Goal: Task Accomplishment & Management: Manage account settings

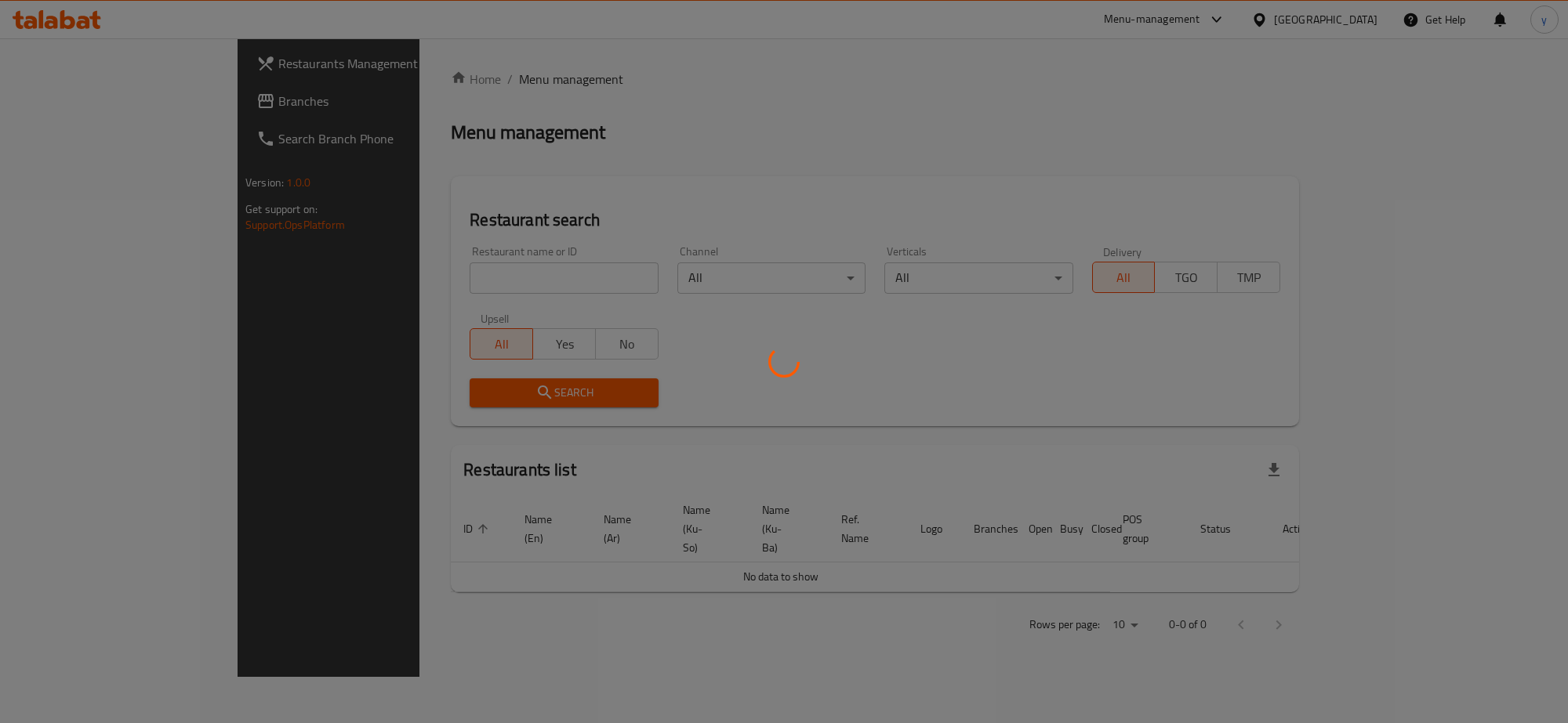
click at [176, 102] on div at bounding box center [784, 362] width 1568 height 723
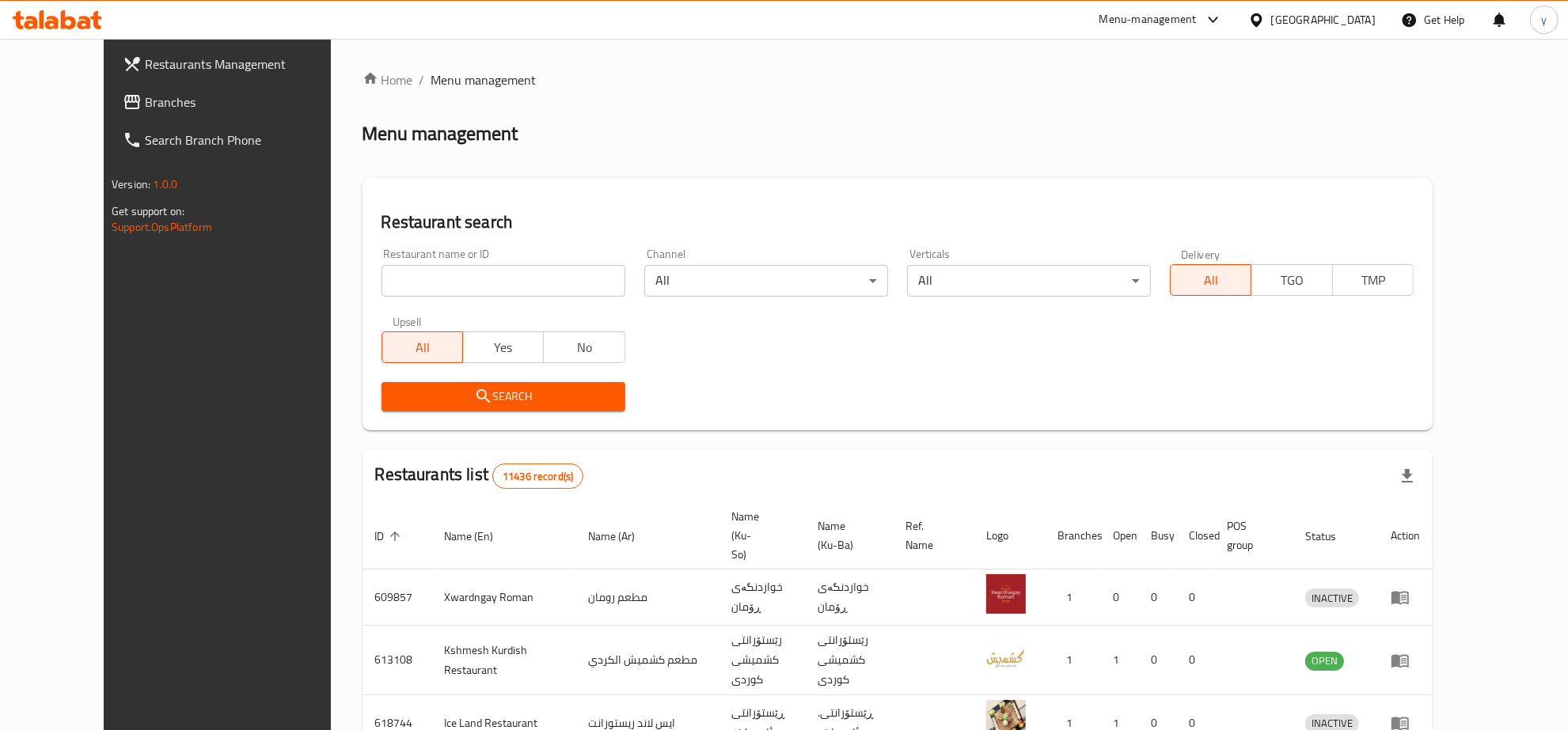
click at [178, 103] on div at bounding box center [784, 365] width 1568 height 730
click at [178, 103] on span "Branches" at bounding box center [249, 101] width 208 height 19
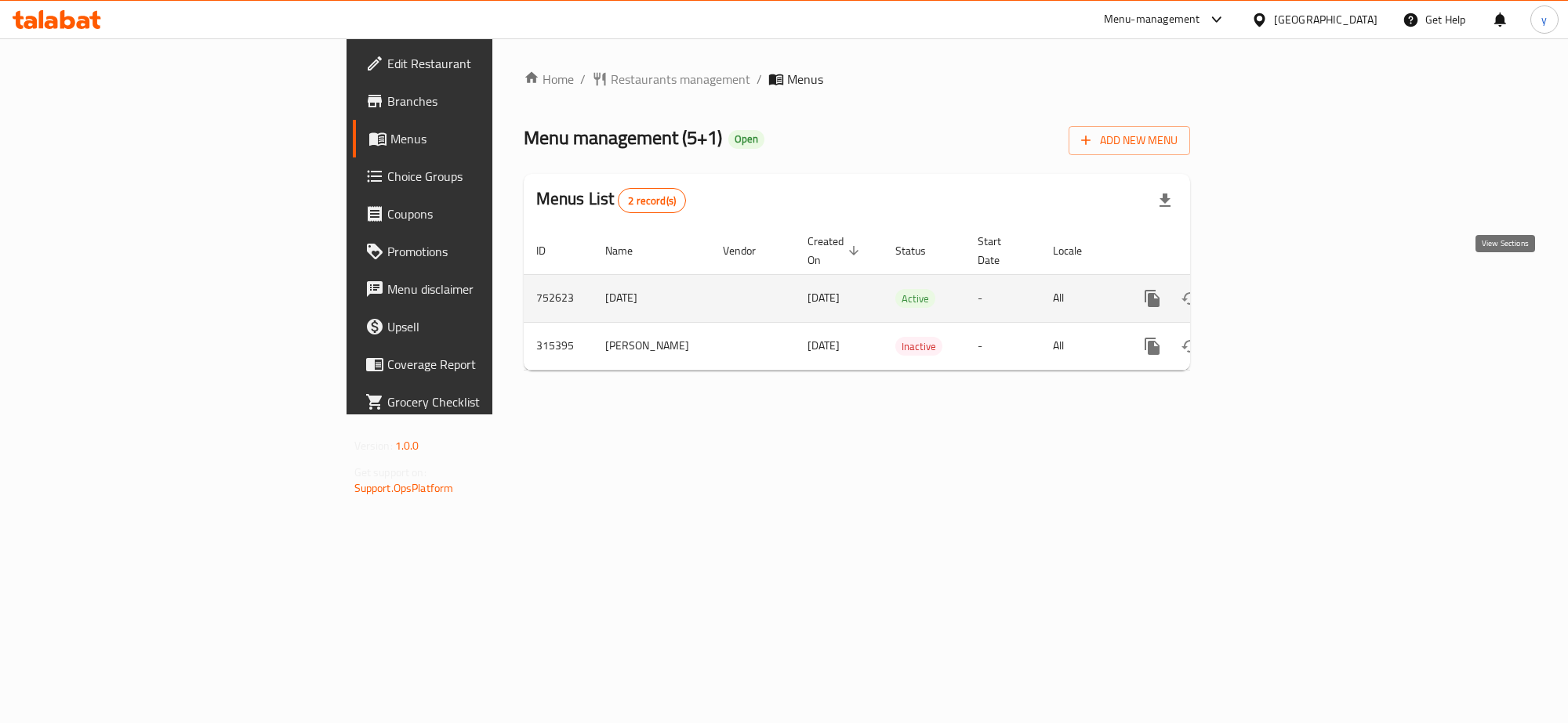
click at [1274, 289] on icon "enhanced table" at bounding box center [1265, 298] width 19 height 19
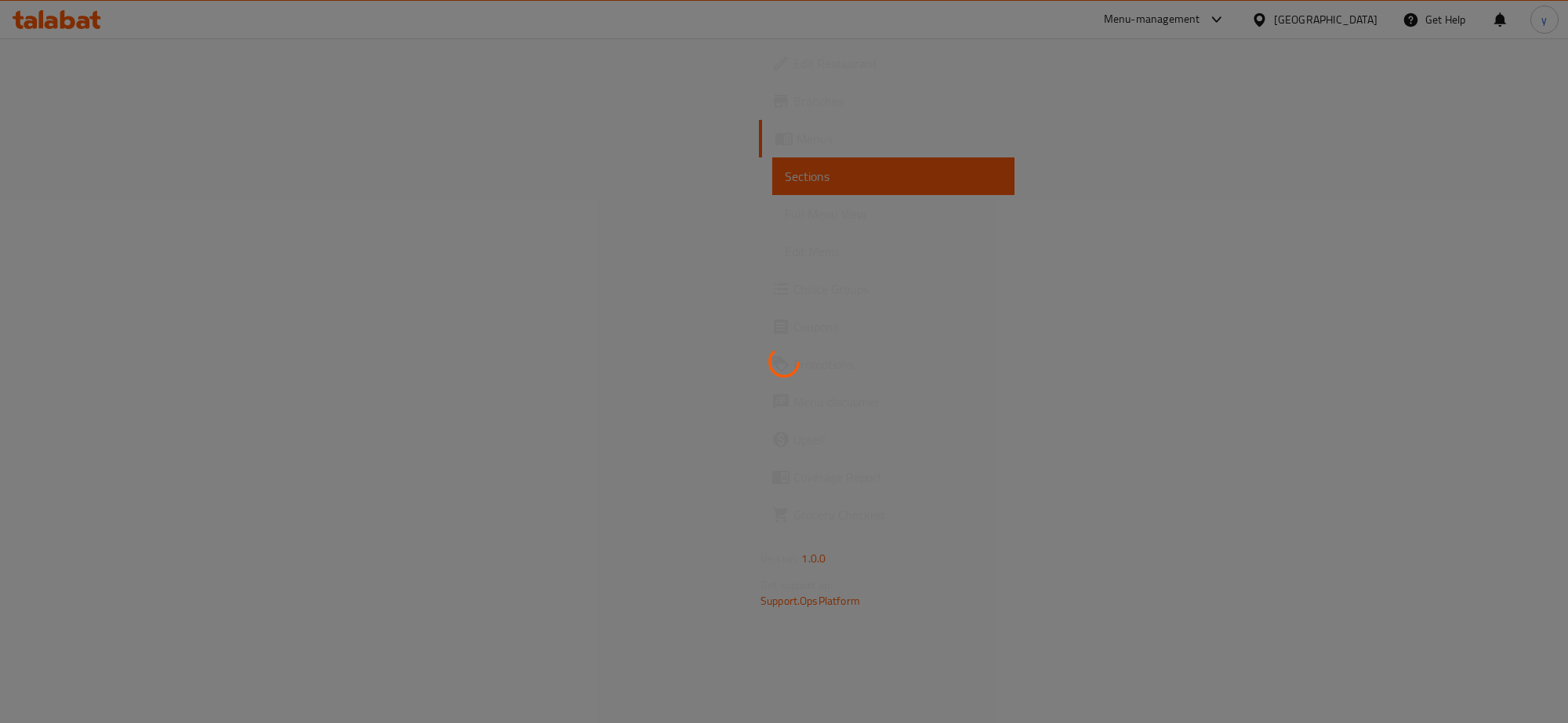
click at [194, 220] on div at bounding box center [784, 362] width 1568 height 723
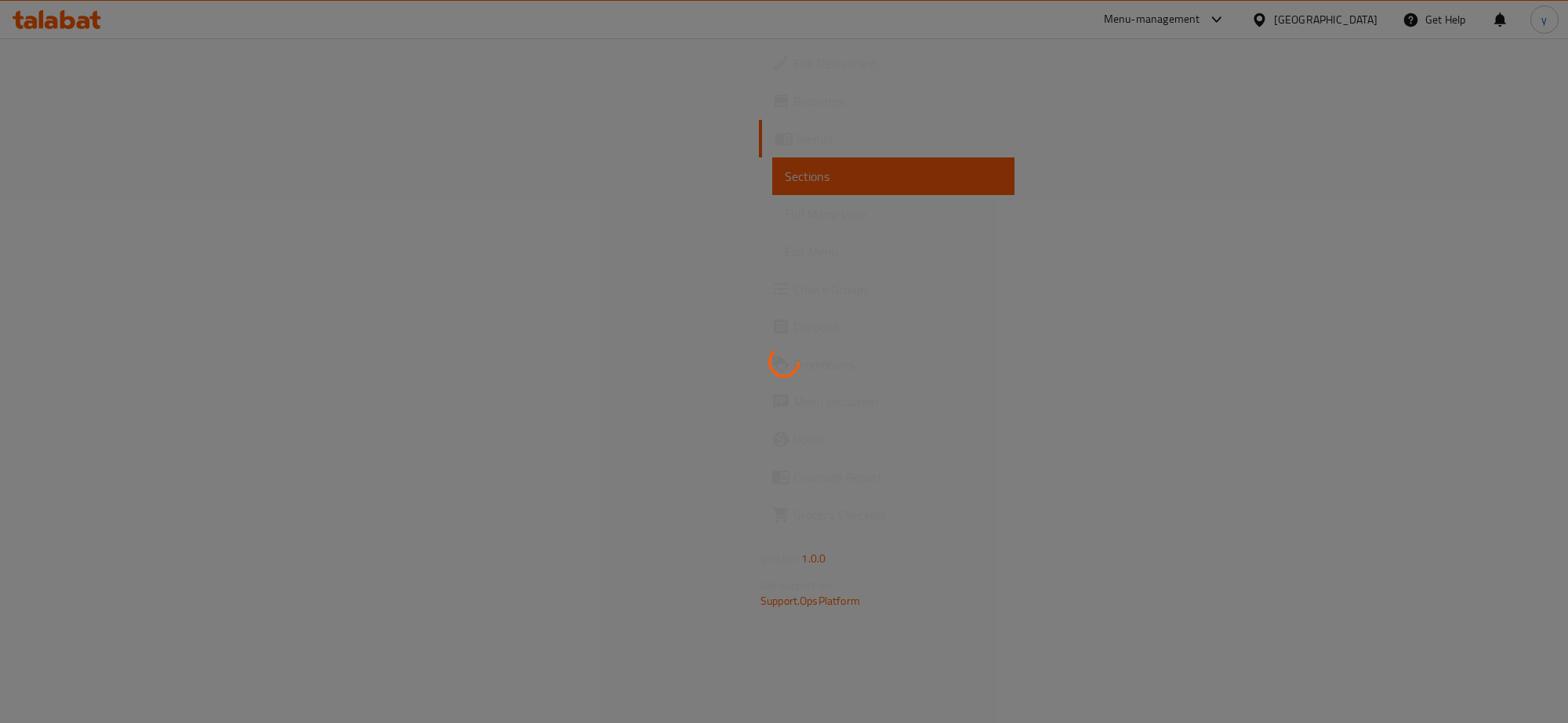
click at [194, 220] on div at bounding box center [784, 362] width 1568 height 723
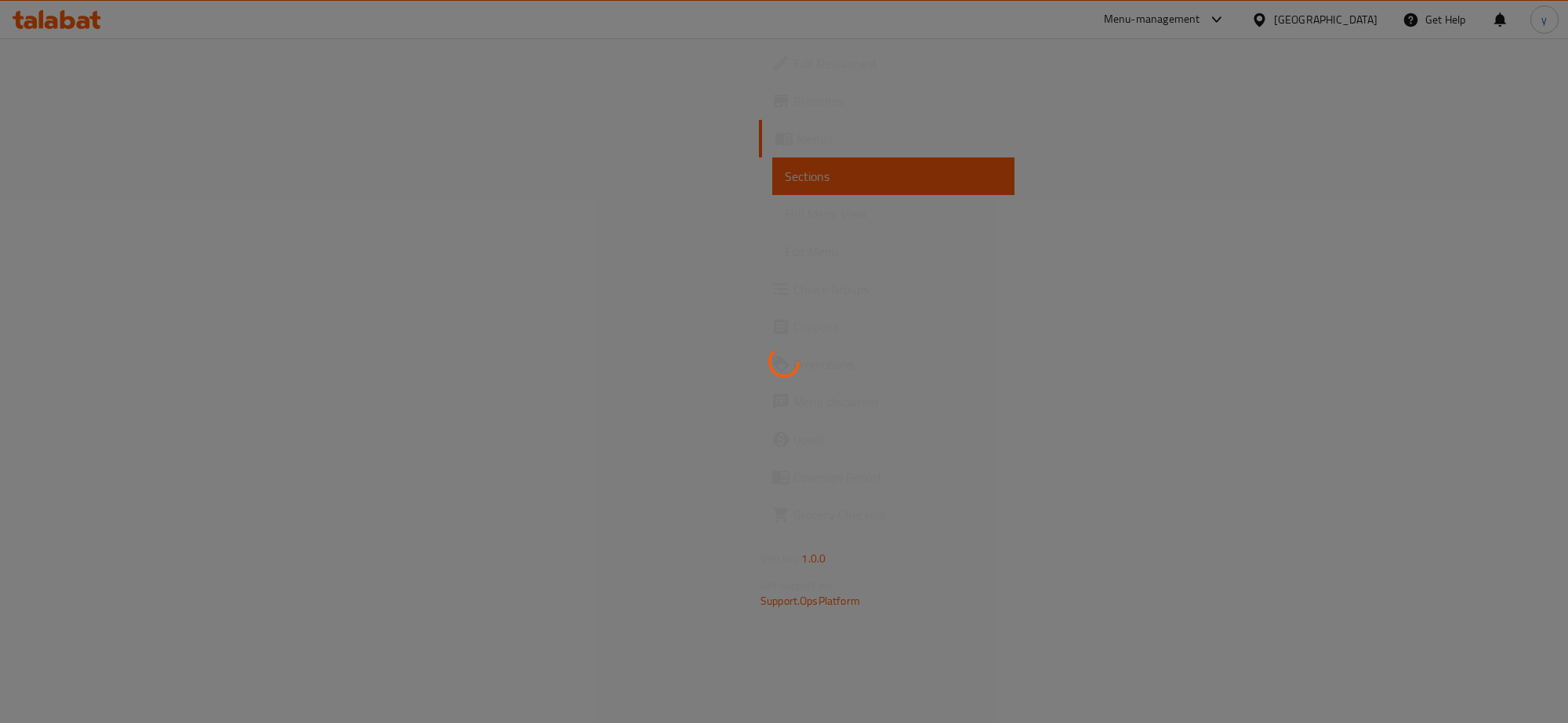
click at [194, 220] on div at bounding box center [784, 362] width 1568 height 723
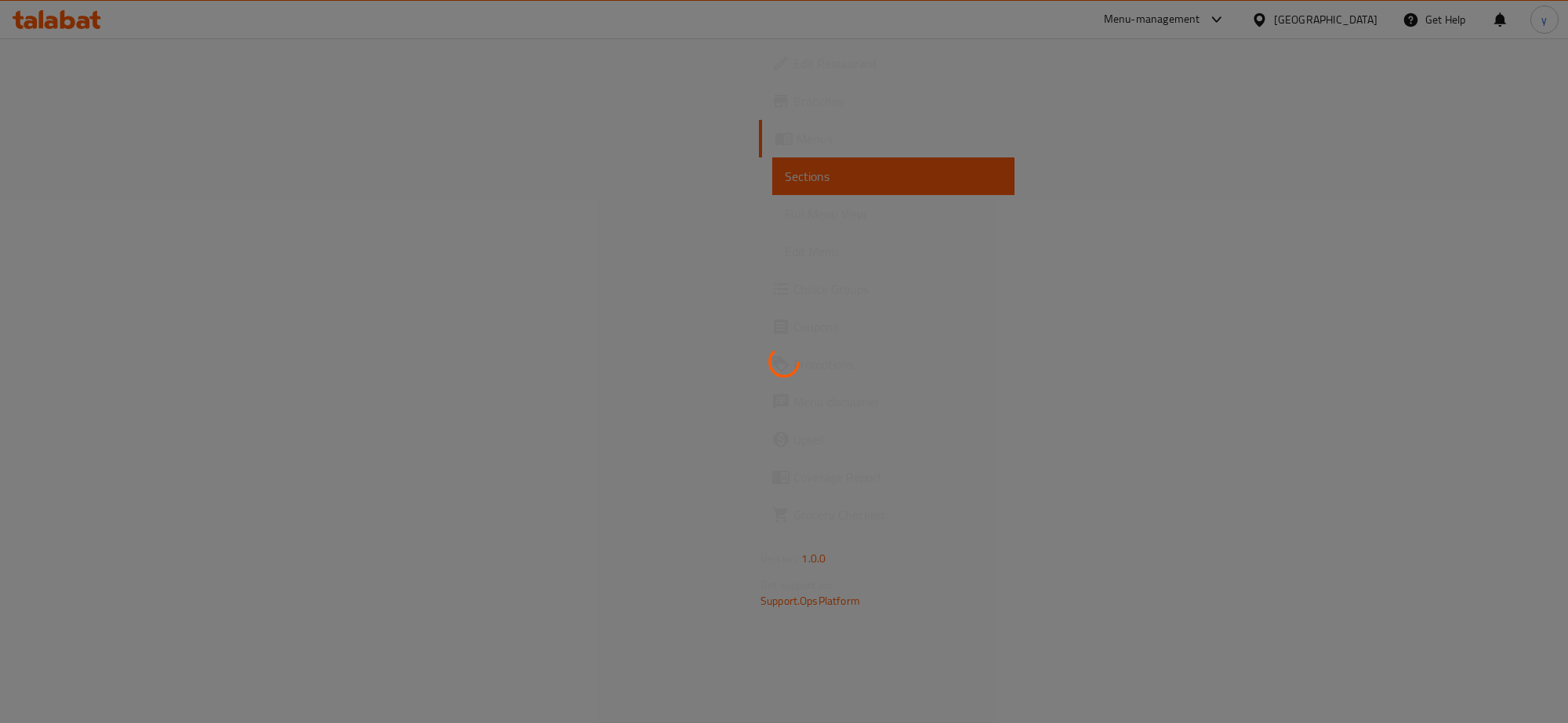
click at [194, 220] on div at bounding box center [784, 362] width 1568 height 723
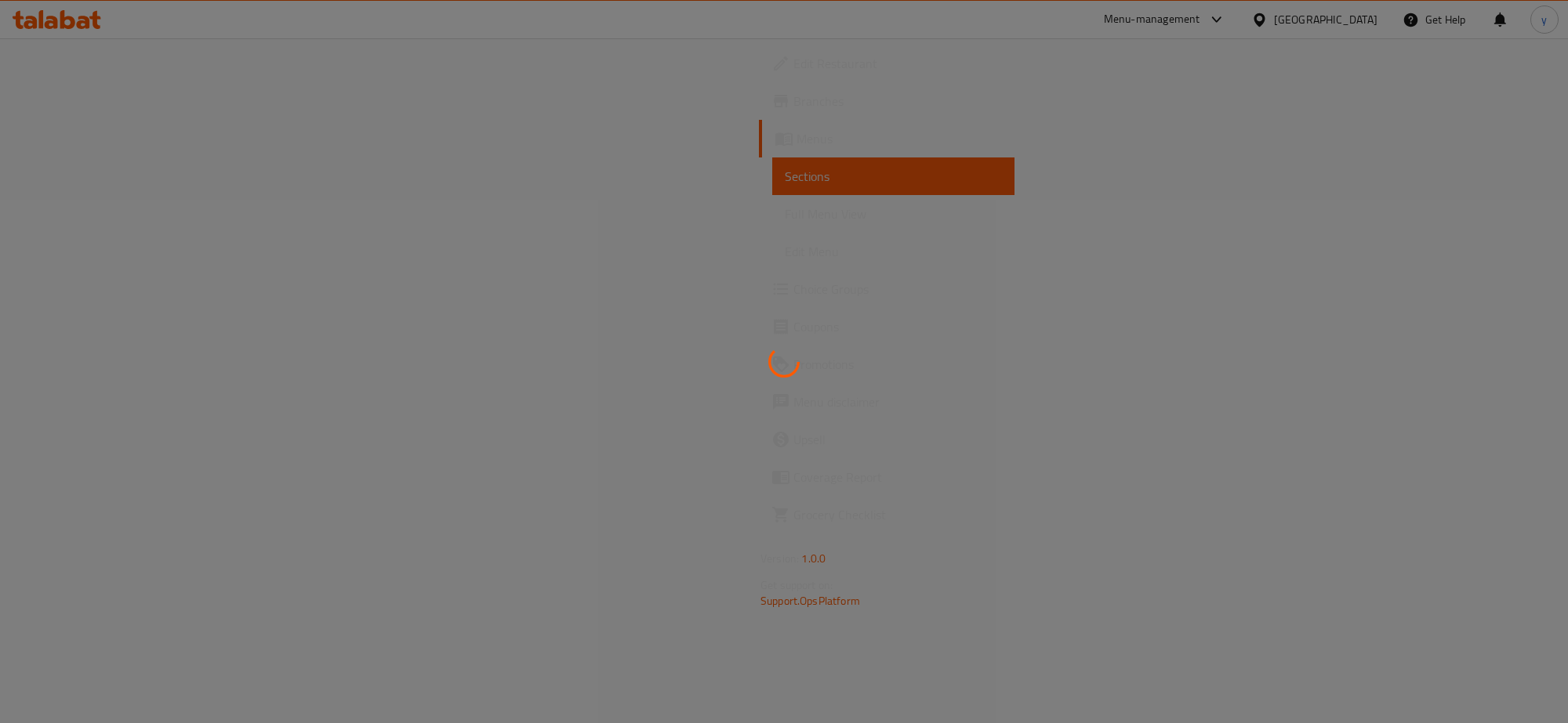
click at [194, 220] on div at bounding box center [784, 362] width 1568 height 723
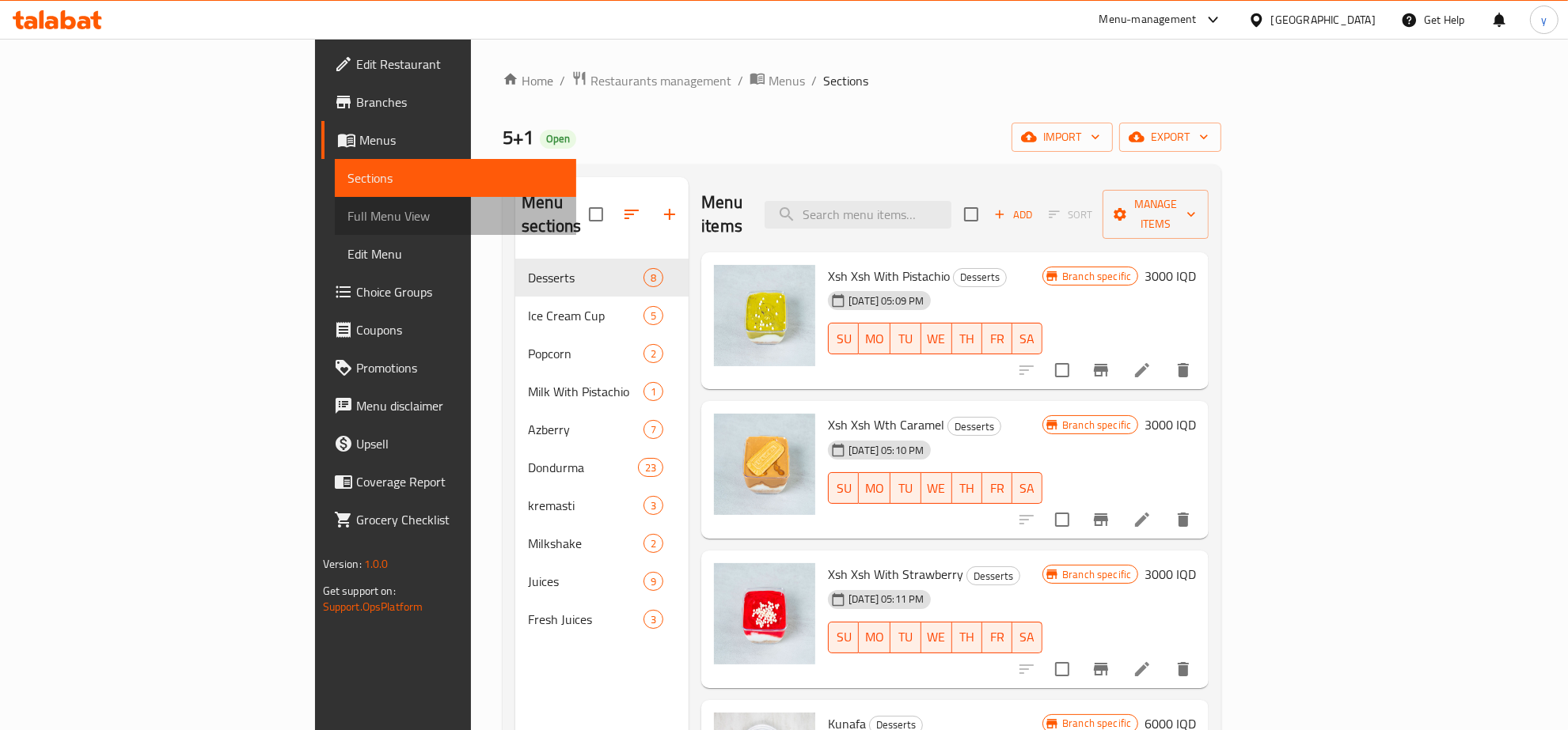
click at [347, 222] on span "Full Menu View" at bounding box center [456, 215] width 217 height 19
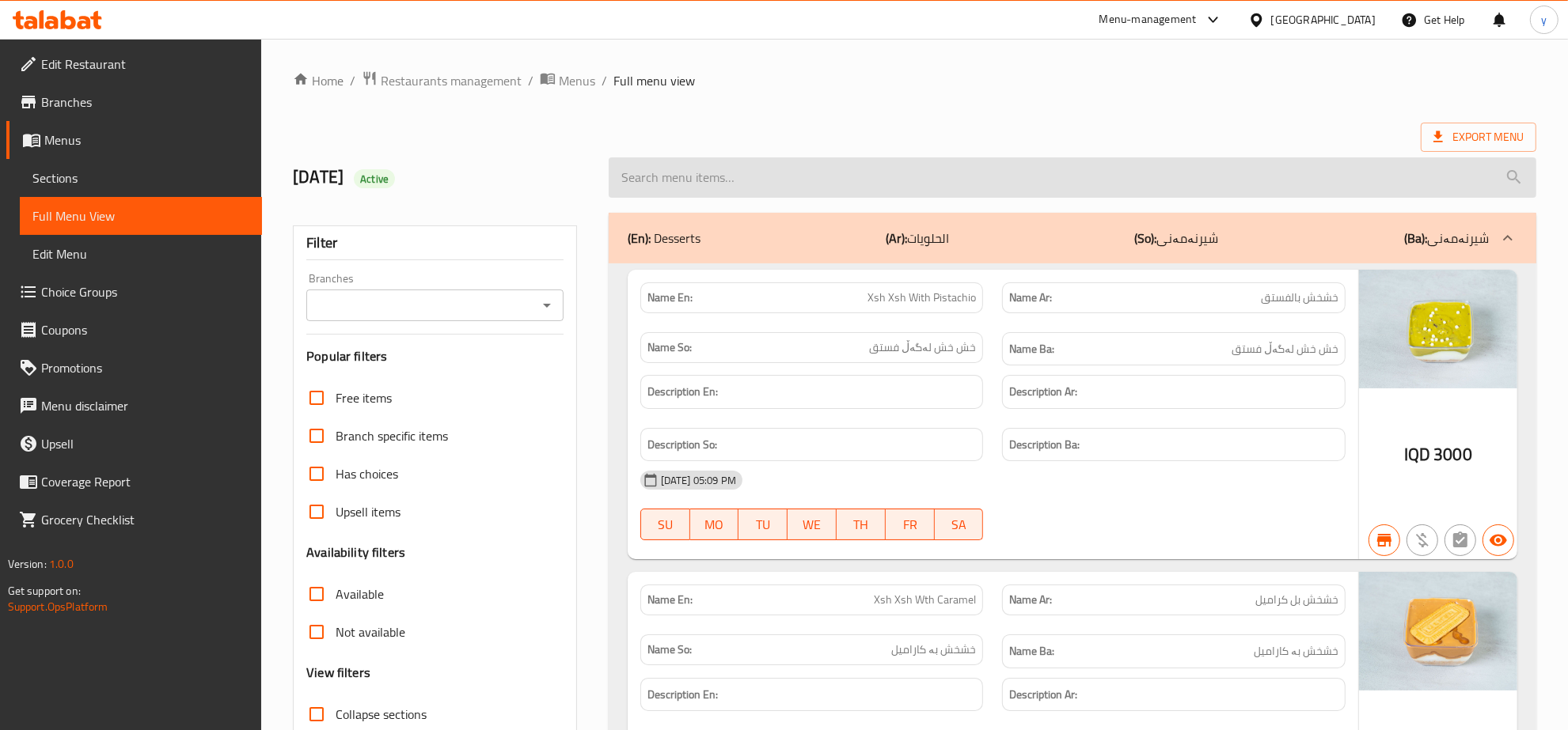
click at [774, 167] on input "search" at bounding box center [1072, 177] width 928 height 40
paste input "Italian Dondurma With Nuts"
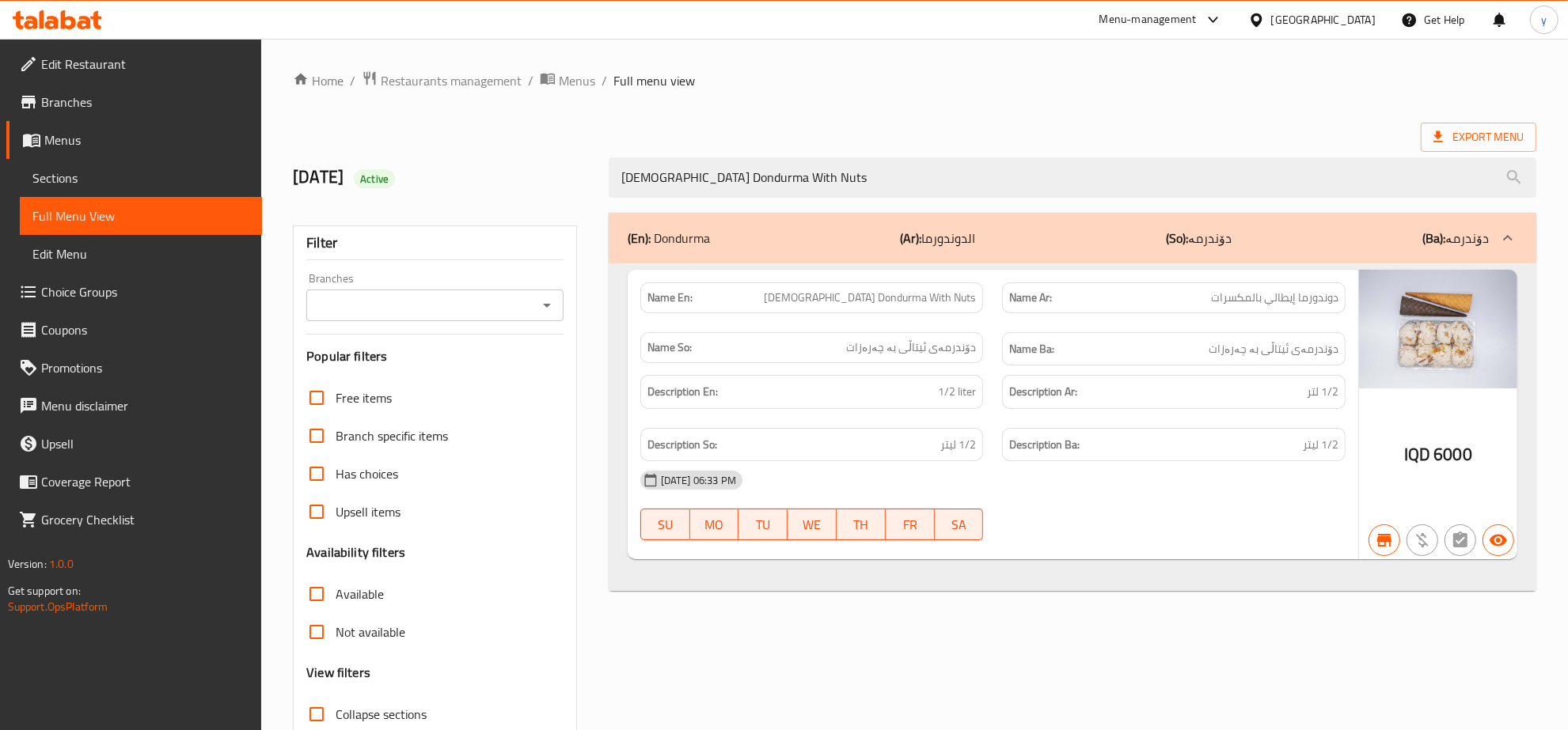
click at [539, 317] on div at bounding box center [546, 305] width 20 height 22
type input "Italian Dondurma With Nuts"
click at [558, 310] on div "Branches" at bounding box center [435, 305] width 257 height 32
click at [540, 304] on icon "Open" at bounding box center [546, 304] width 19 height 19
click at [479, 364] on li "5+1, Zanko 1" at bounding box center [435, 374] width 256 height 28
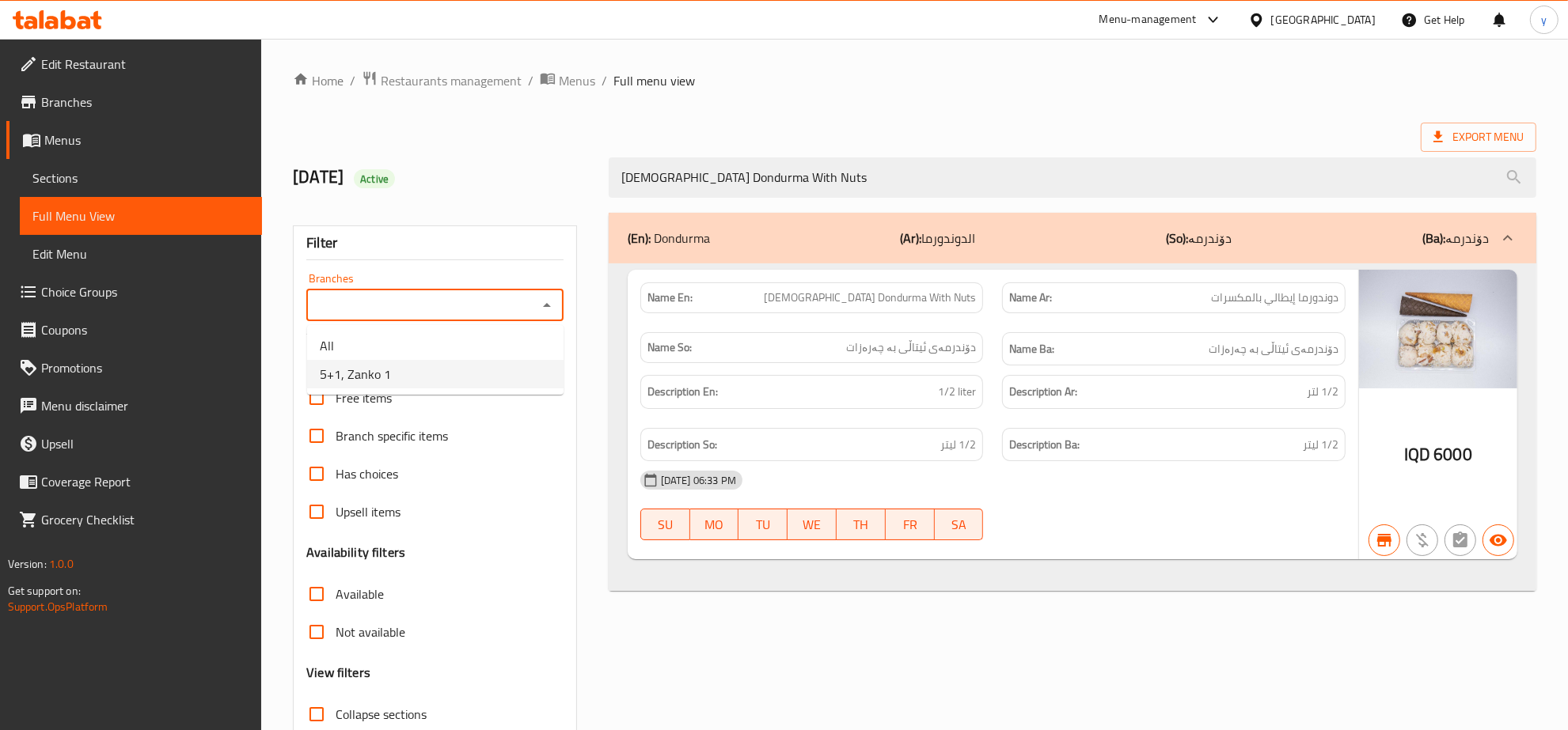
type input "5+1, Zanko 1"
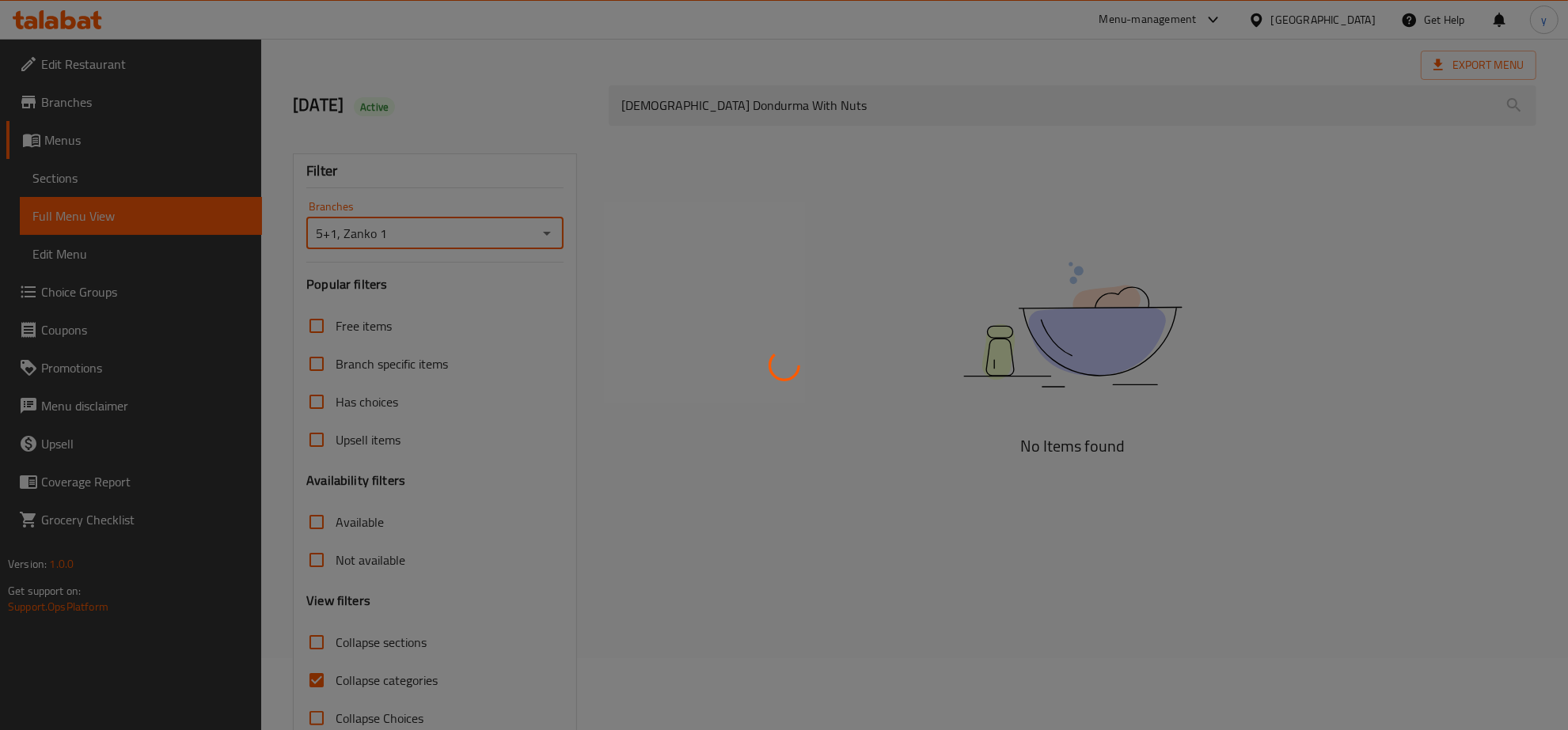
scroll to position [111, 0]
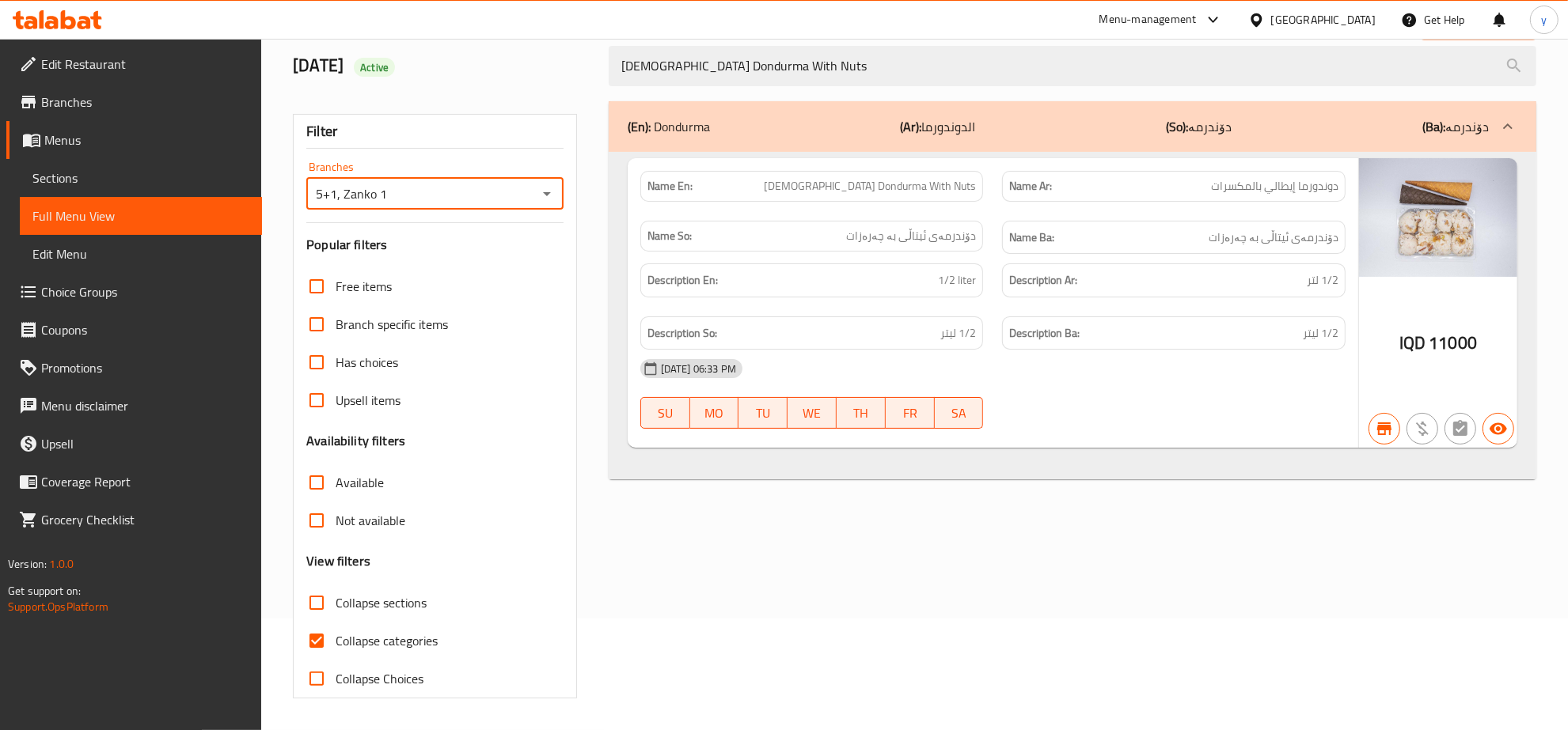
click at [319, 636] on input "Collapse categories" at bounding box center [316, 641] width 38 height 38
checkbox input "false"
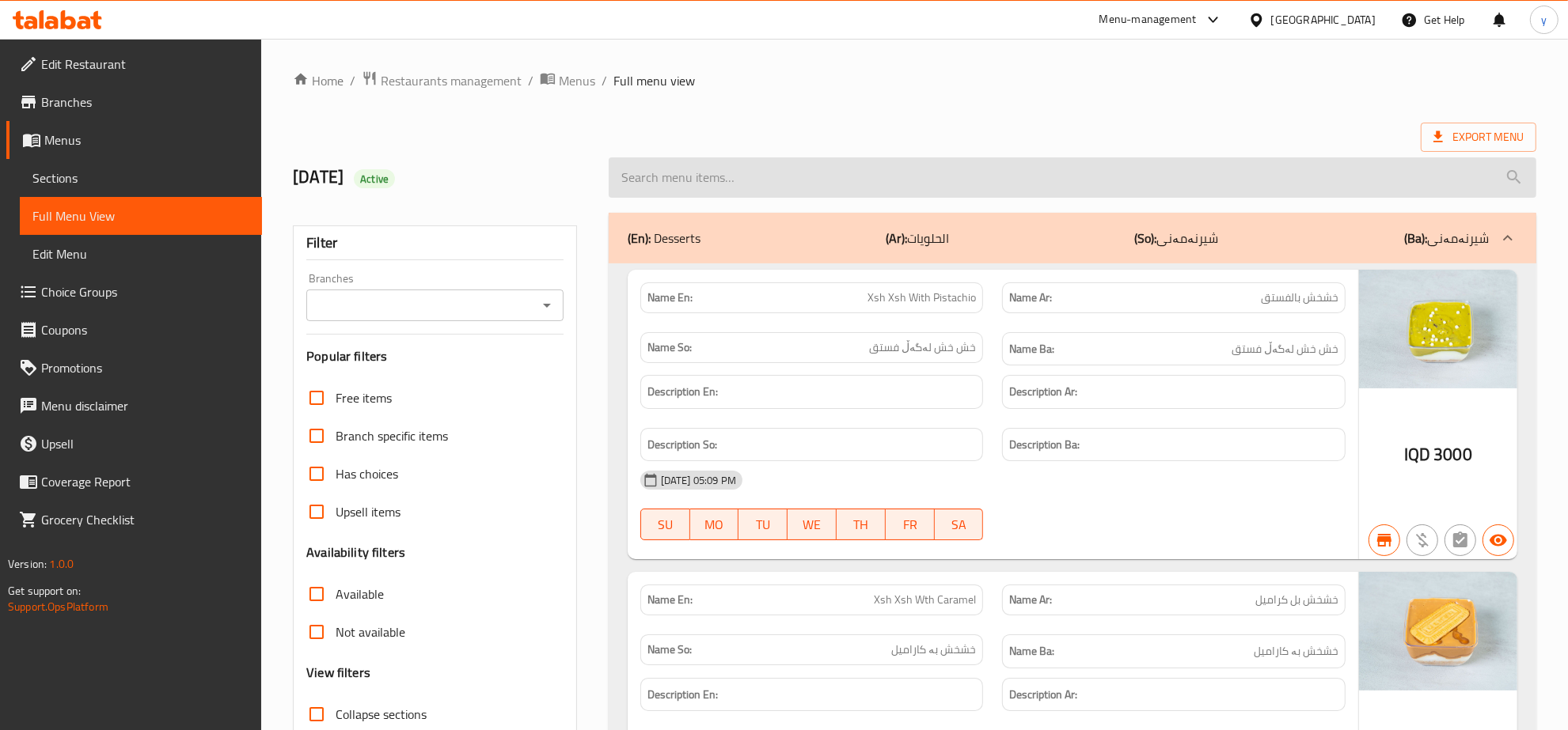
click at [883, 182] on input "search" at bounding box center [1072, 177] width 928 height 40
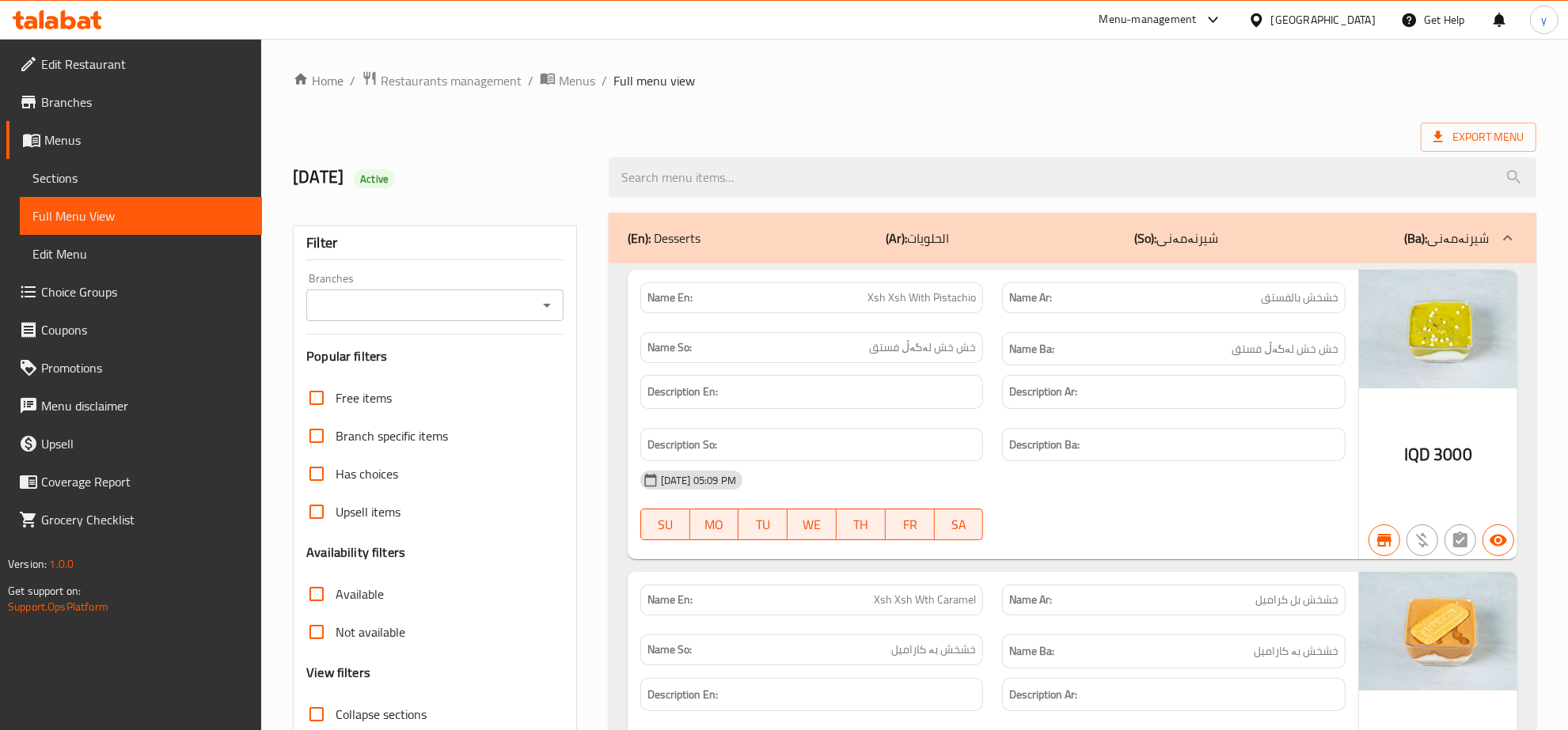
paste input "Italian Dondurma With Pistachio"
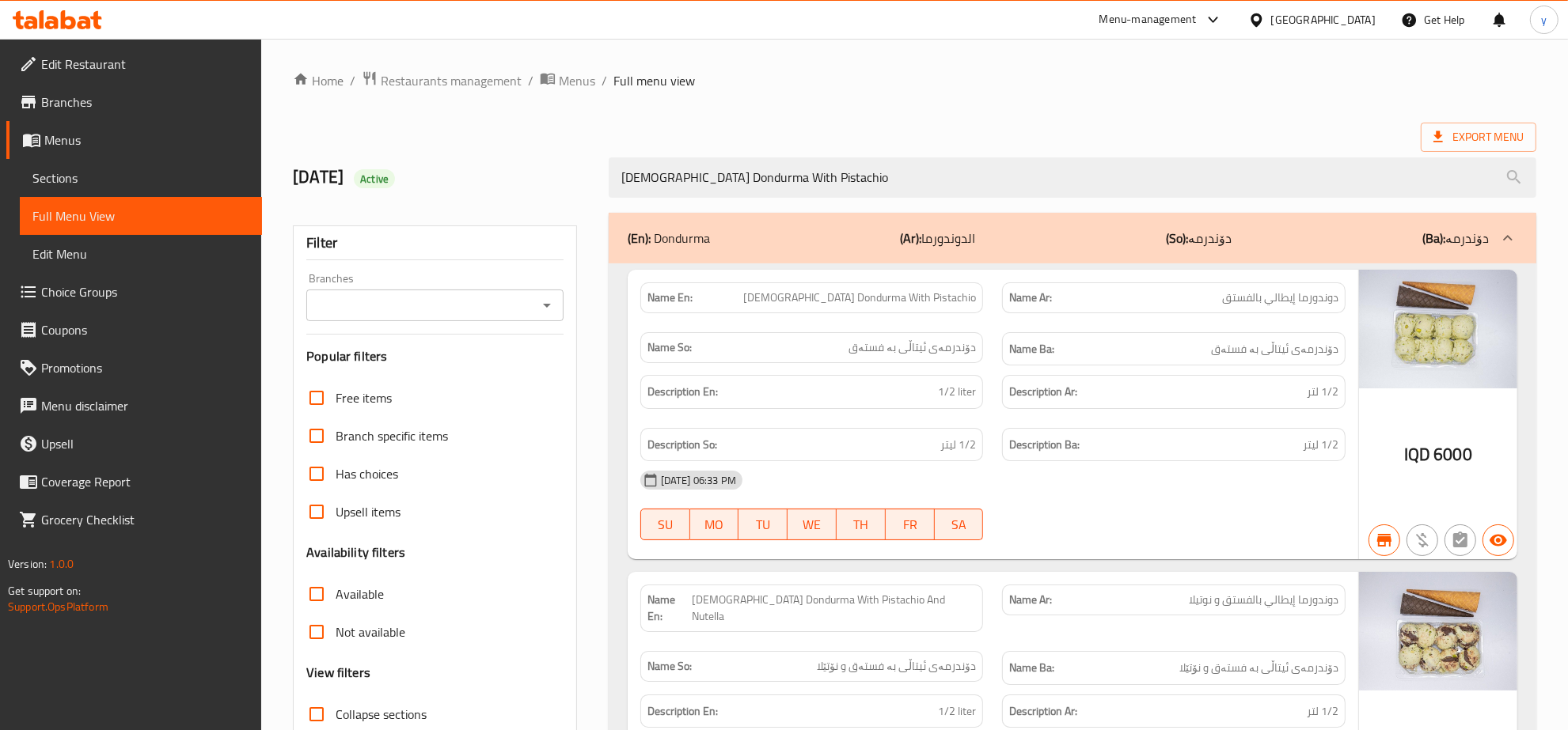
type input "Italian Dondurma With Pistachio"
click at [532, 314] on input "Branches" at bounding box center [421, 305] width 222 height 22
click at [539, 311] on icon "Close" at bounding box center [546, 304] width 19 height 19
click at [548, 304] on icon "Open" at bounding box center [547, 305] width 8 height 4
click at [451, 373] on li "5+1, Zanko 1" at bounding box center [435, 374] width 256 height 28
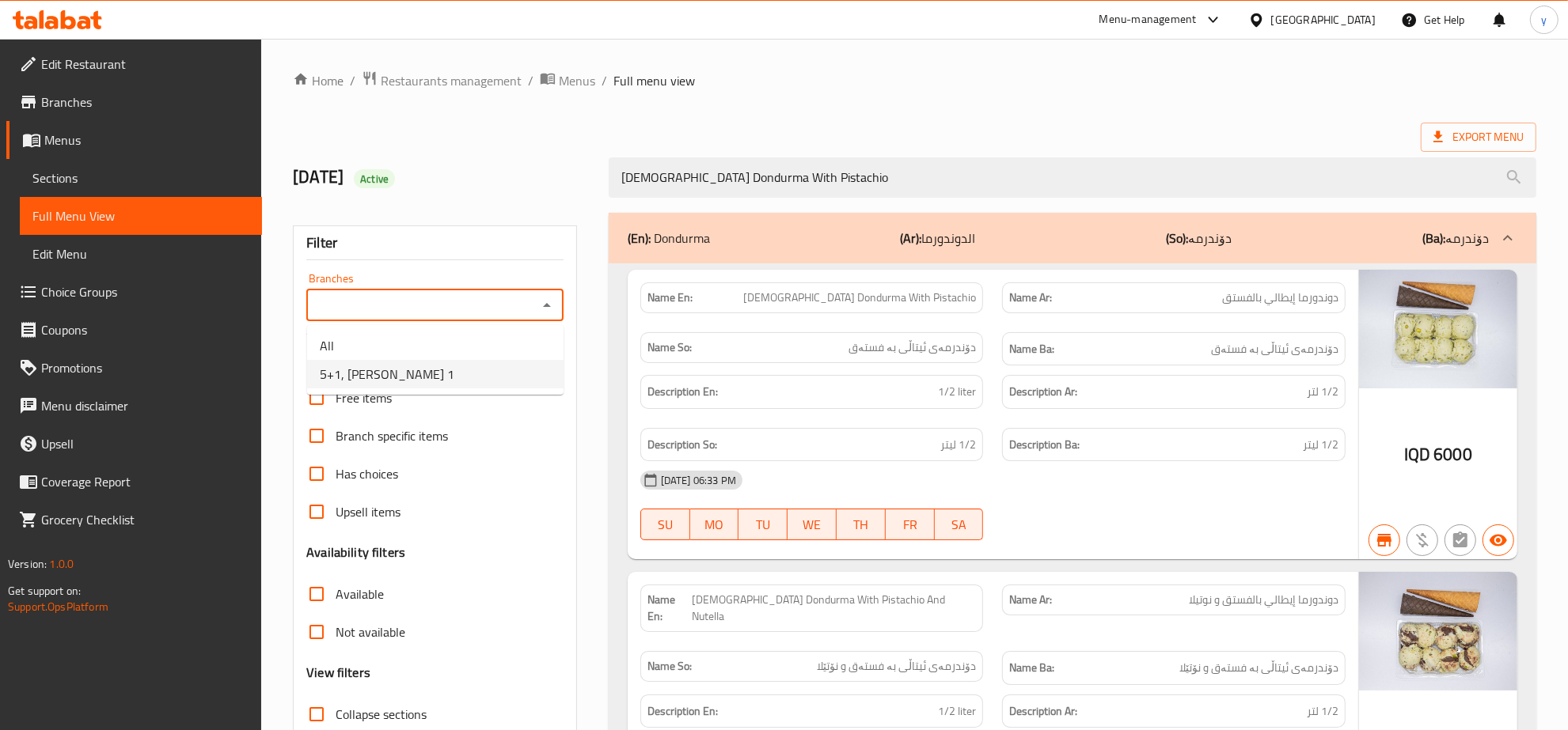
type input "5+1, Zanko 1"
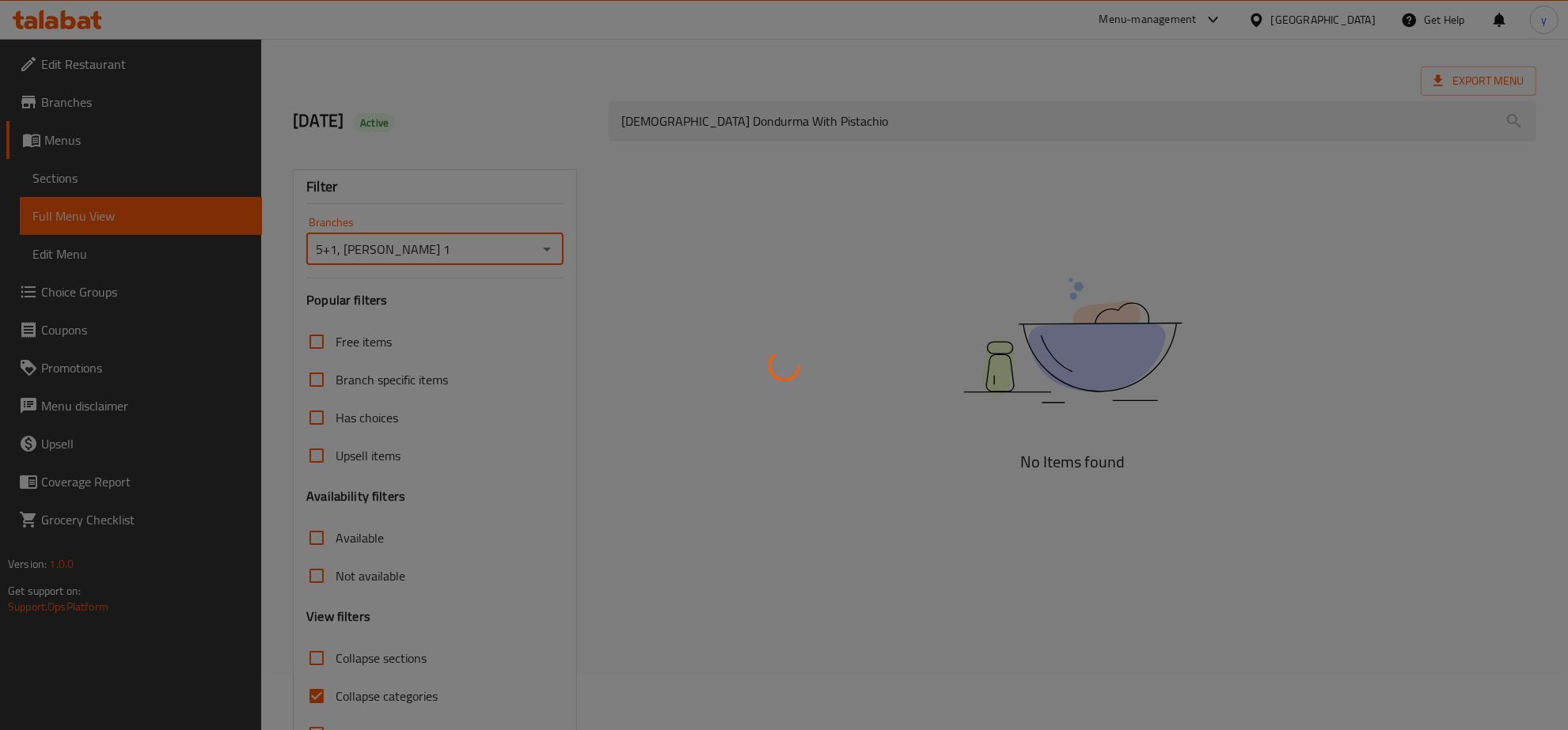
scroll to position [111, 0]
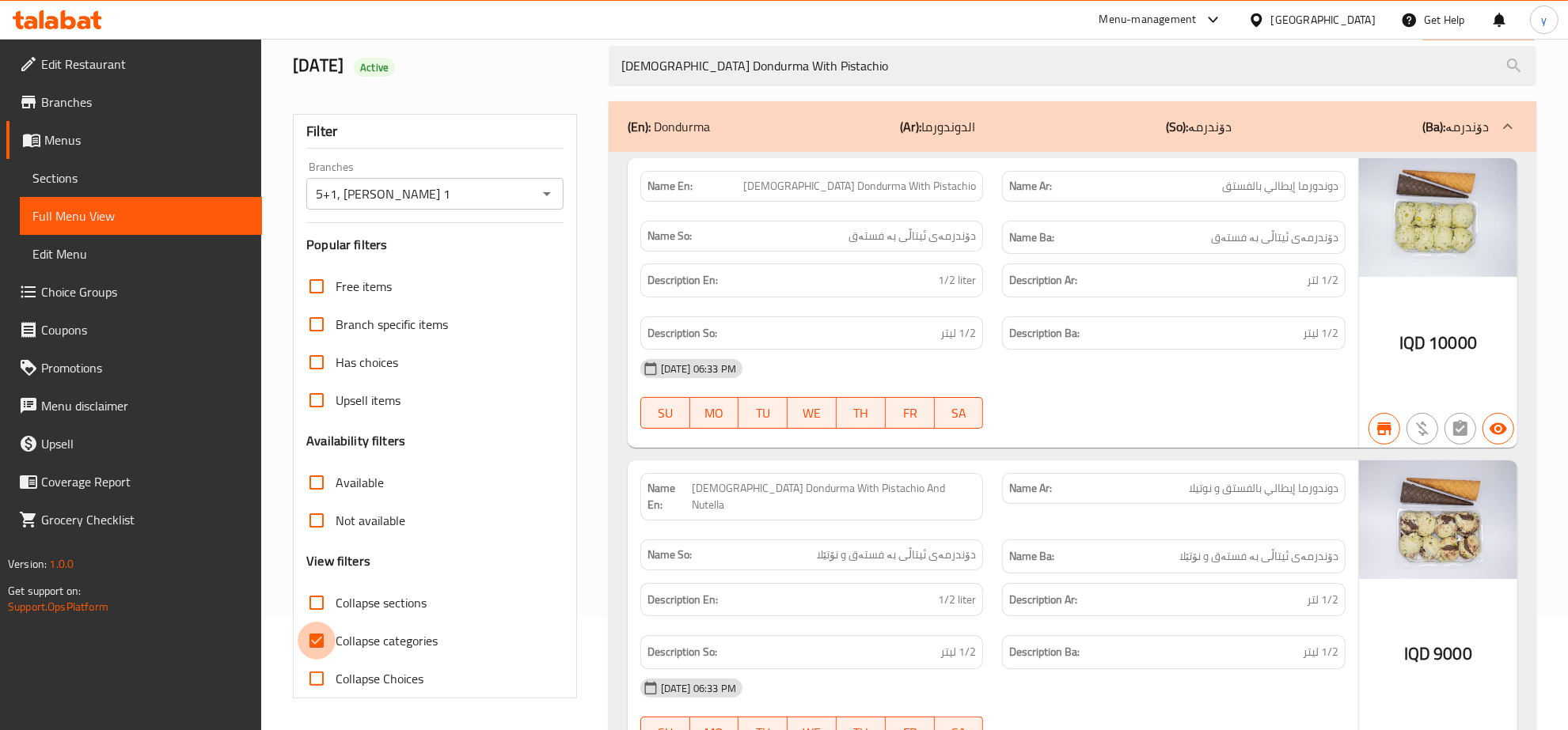
click at [322, 642] on input "Collapse categories" at bounding box center [316, 641] width 38 height 38
checkbox input "false"
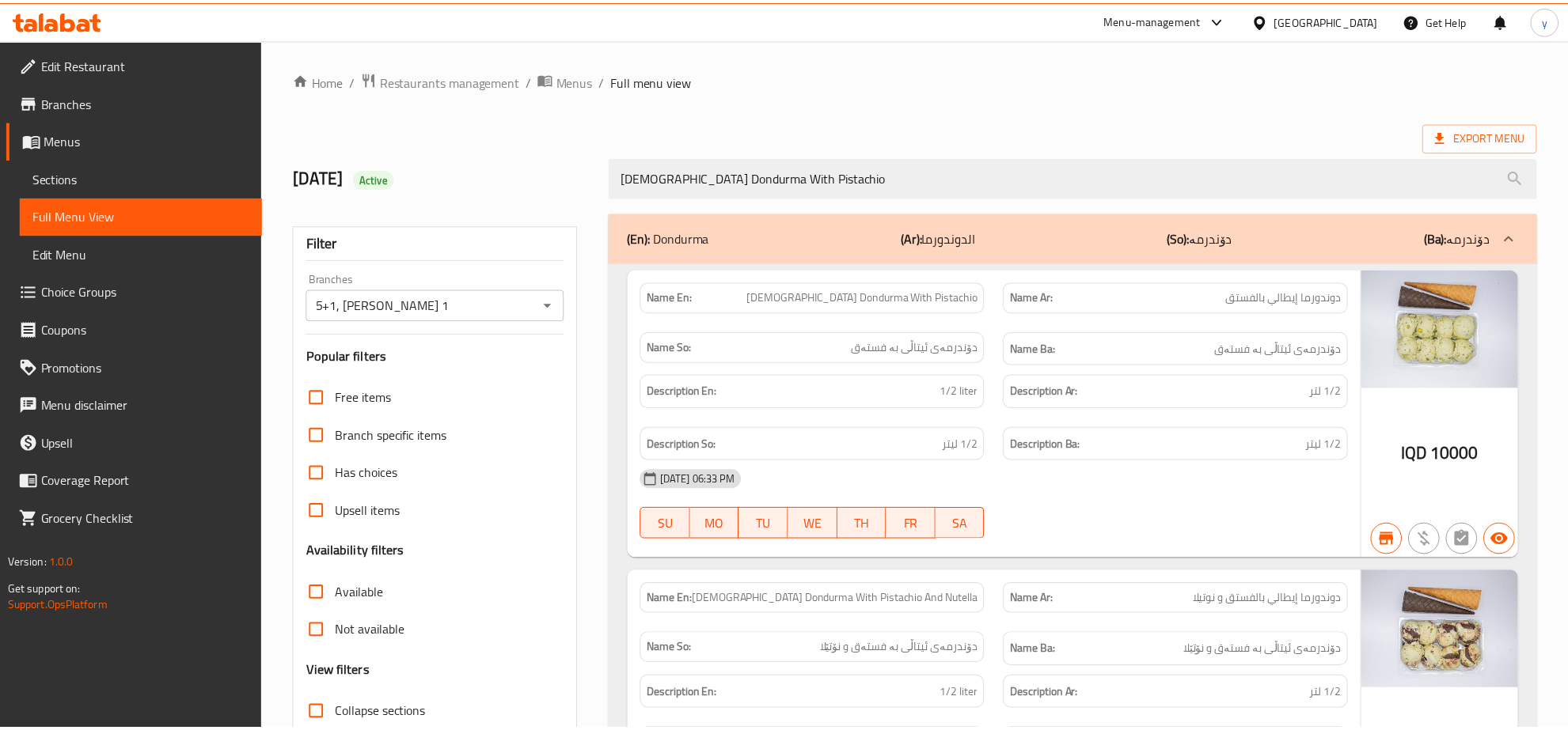
scroll to position [198, 0]
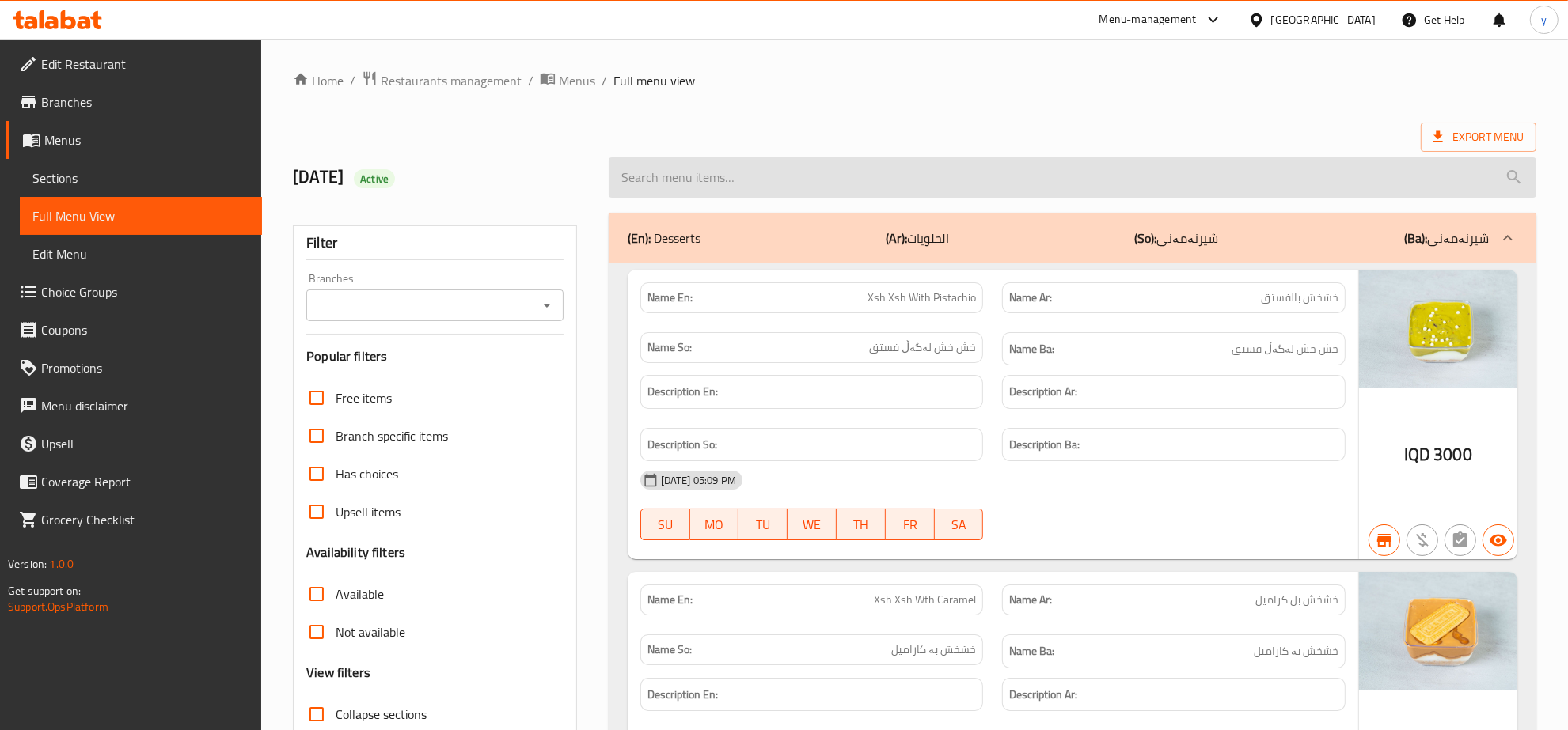
click at [919, 187] on input "search" at bounding box center [1072, 177] width 928 height 40
paste input "Italian Dondurma With Pistachio And Nutella"
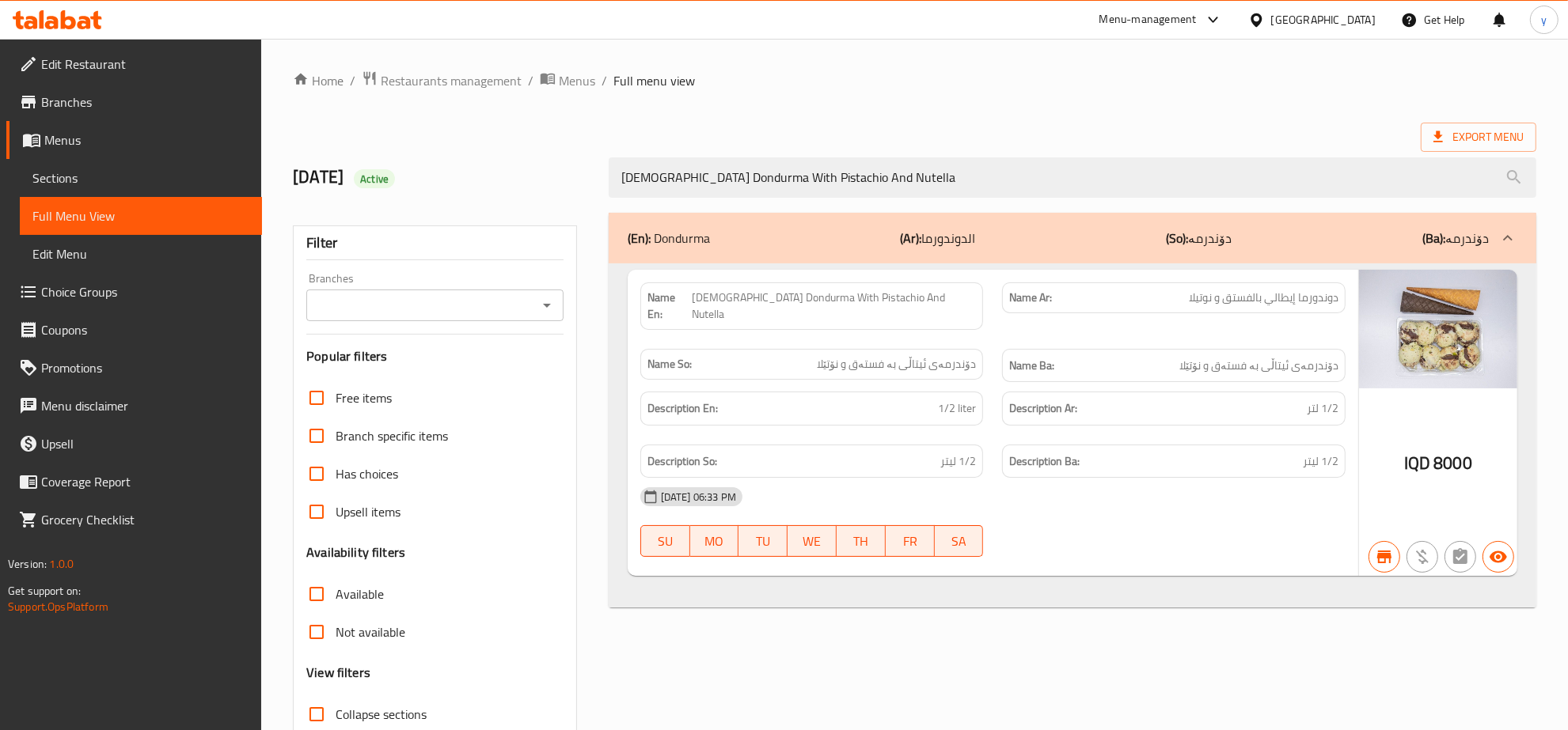
click at [544, 317] on div "Branches" at bounding box center [435, 305] width 257 height 32
type input "Italian Dondurma With Pistachio And Nutella"
click at [524, 317] on input "Branches" at bounding box center [421, 305] width 222 height 22
drag, startPoint x: 467, startPoint y: 362, endPoint x: 466, endPoint y: 374, distance: 12.0
click at [467, 369] on li "5+1, Zanko 1" at bounding box center [435, 374] width 256 height 28
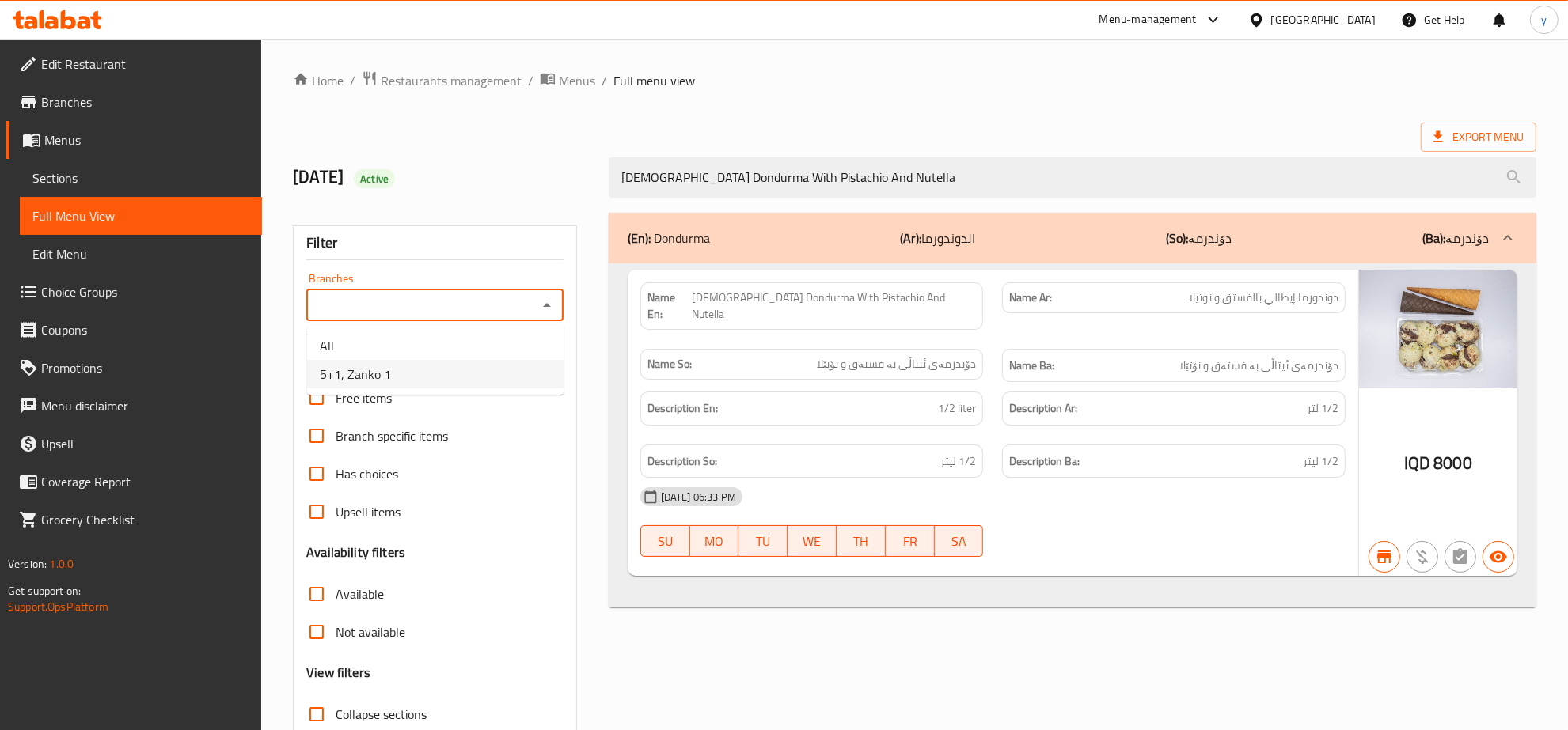
type input "5+1, Zanko 1"
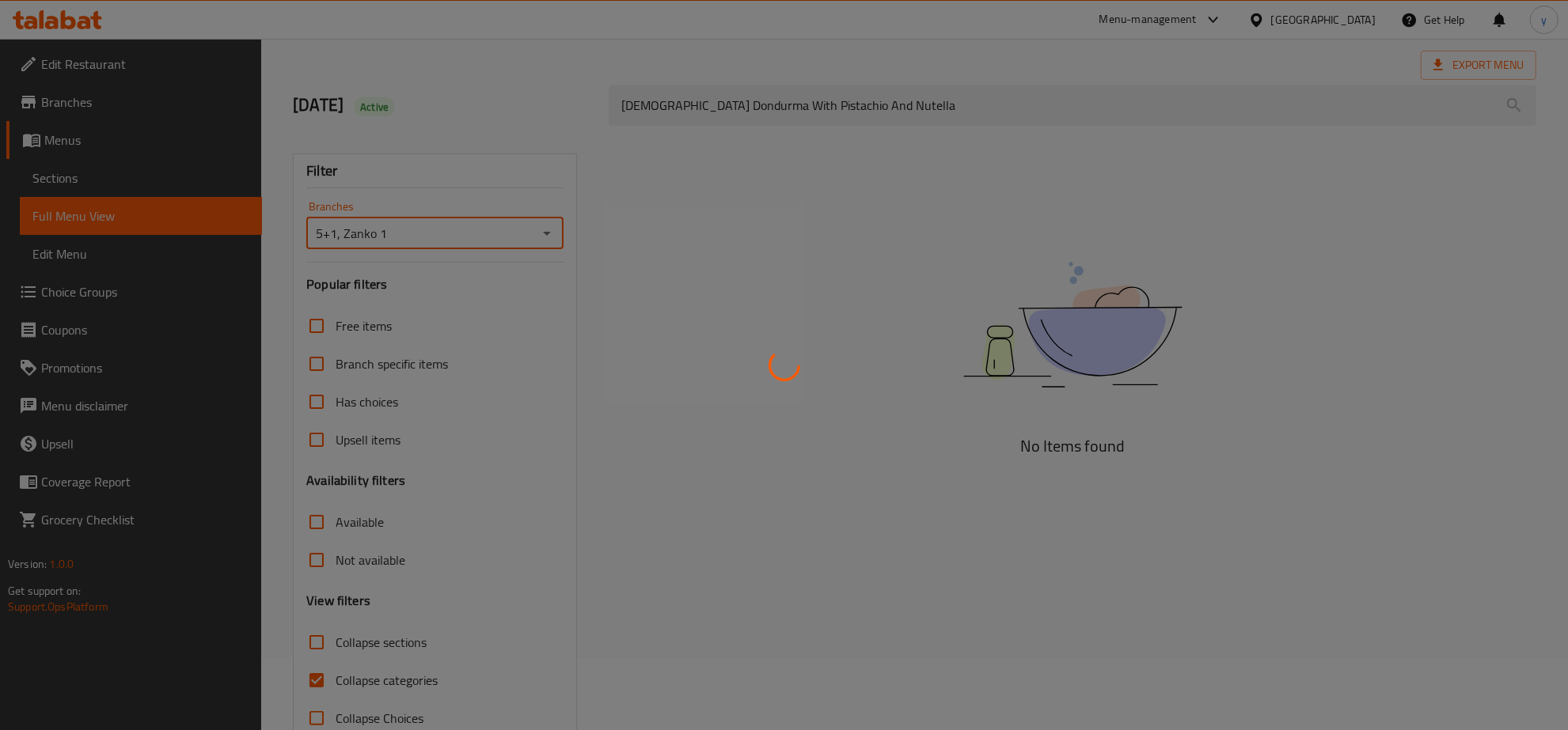
scroll to position [111, 0]
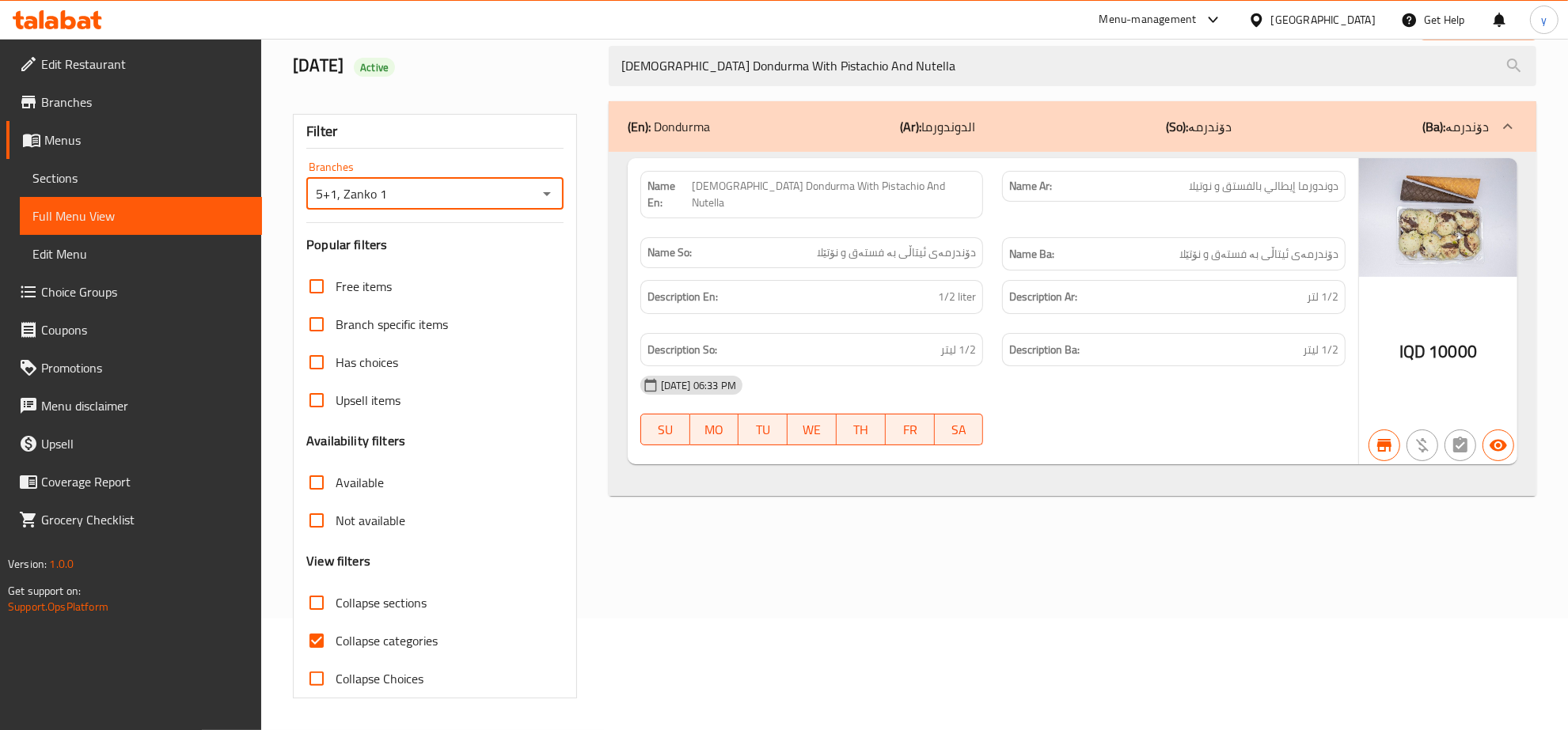
click at [296, 665] on div "Filter Branches 5+1, Zanko 1 Branches Popular filters Free items Branch specifi…" at bounding box center [435, 406] width 284 height 585
click at [317, 651] on input "Collapse categories" at bounding box center [316, 641] width 38 height 38
checkbox input "false"
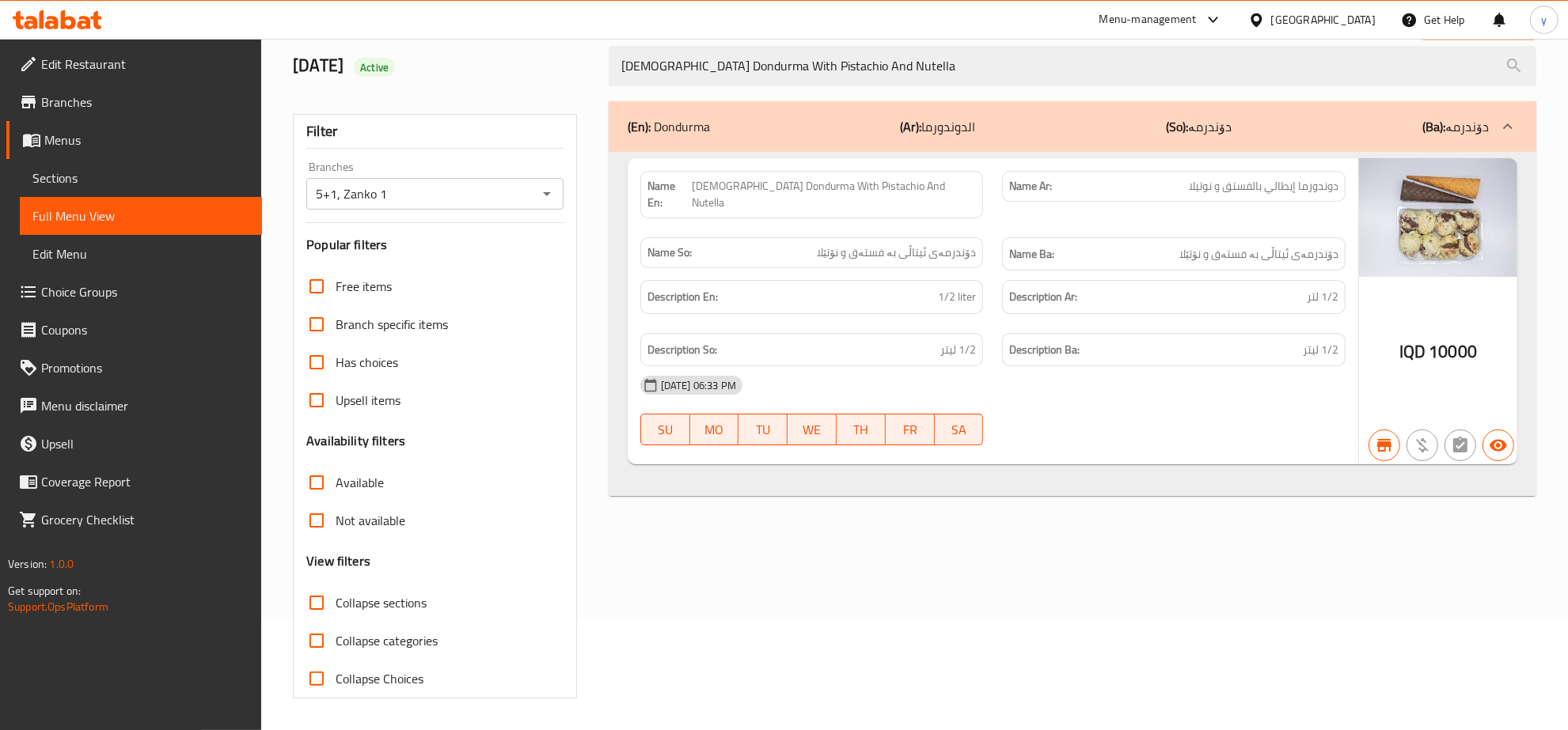
click at [80, 18] on icon at bounding box center [84, 22] width 13 height 13
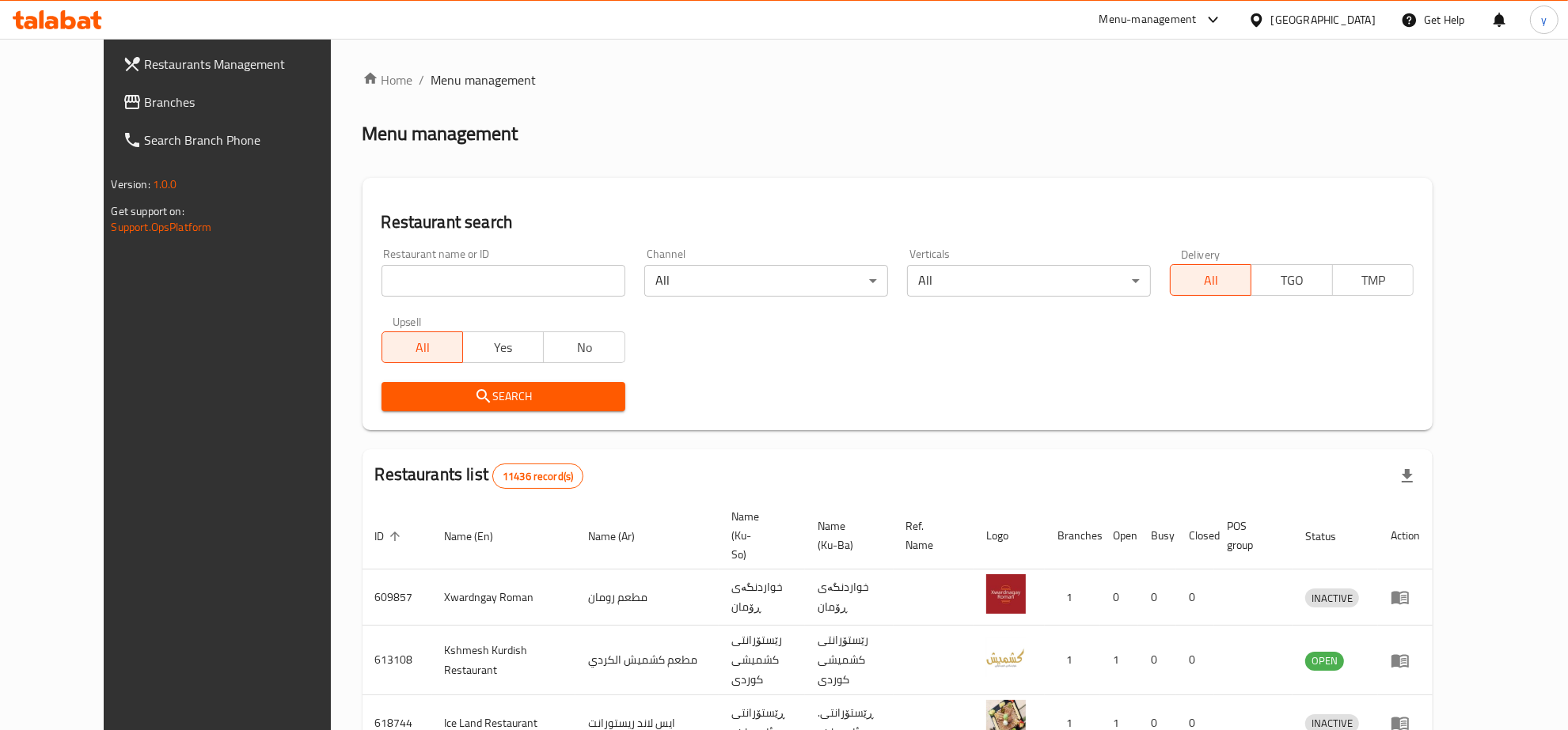
click at [449, 281] on div "Home / Menu management Menu management Restaurant search Restaurant name or ID …" at bounding box center [898, 619] width 1070 height 1097
click at [443, 289] on input "search" at bounding box center [503, 281] width 244 height 32
paste input "Wingzz"
type input "Wingzz"
click at [474, 396] on icon "submit" at bounding box center [483, 396] width 19 height 19
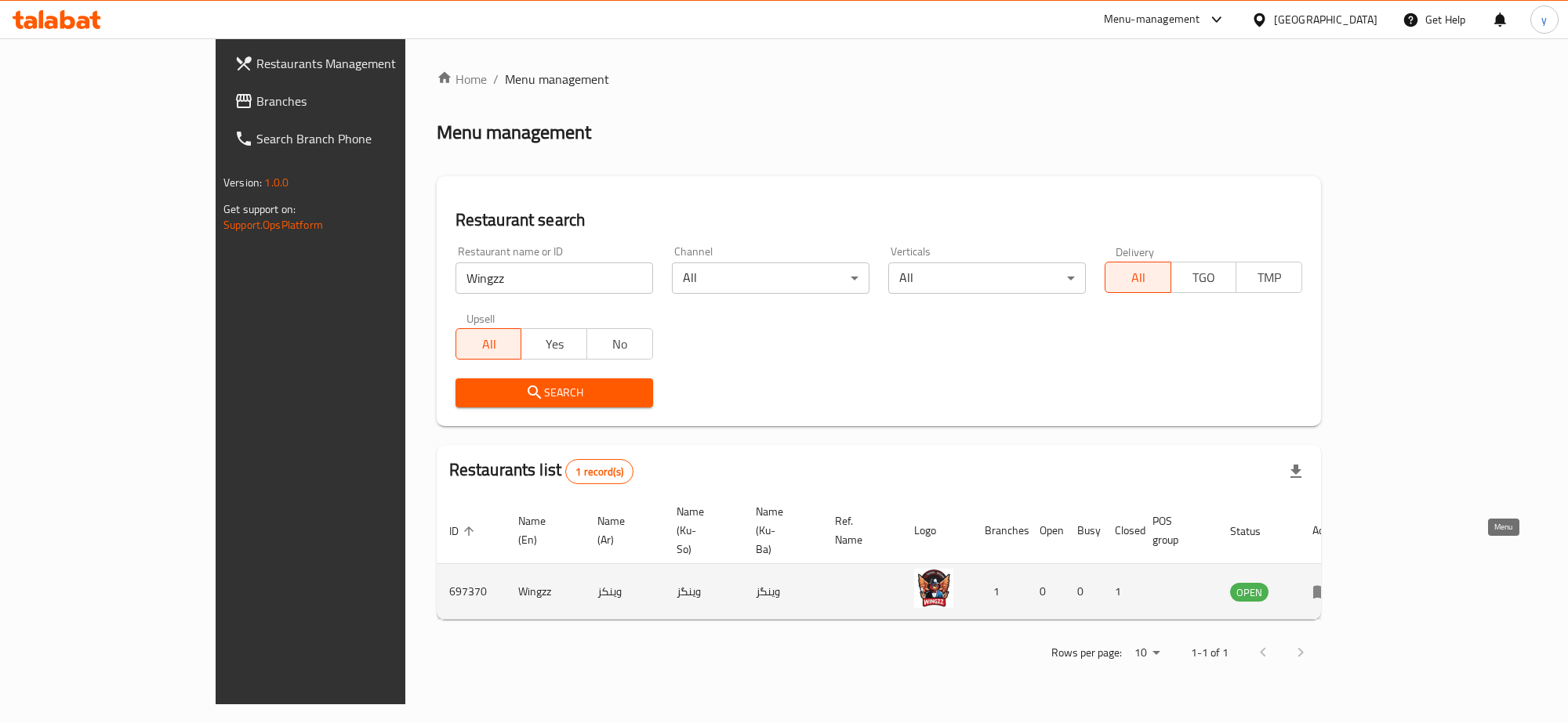
click at [1331, 582] on icon "enhanced table" at bounding box center [1321, 591] width 19 height 19
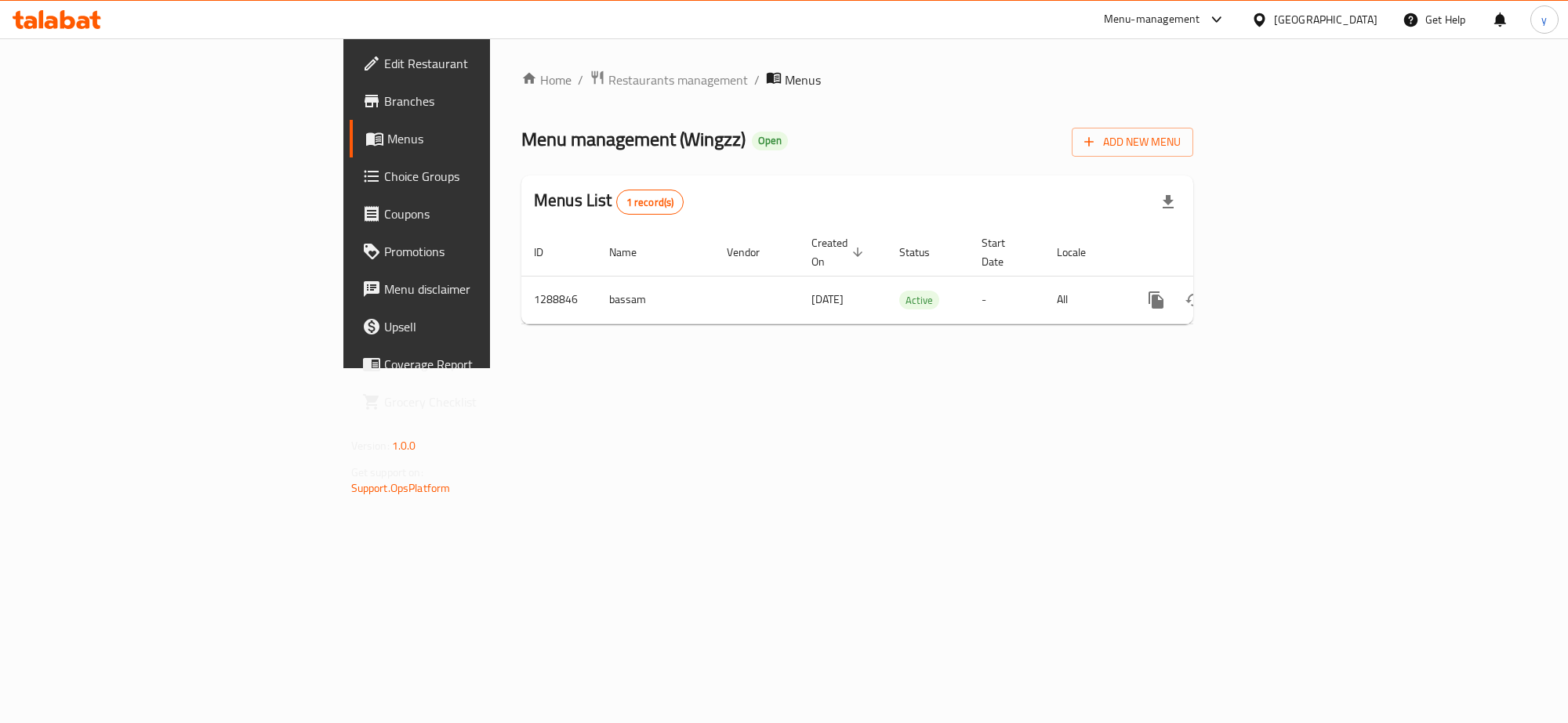
click at [385, 100] on span "Branches" at bounding box center [489, 101] width 208 height 19
click at [349, 127] on link "Menus" at bounding box center [477, 138] width 256 height 38
click at [349, 88] on link "Branches" at bounding box center [477, 101] width 256 height 38
